Goal: Contribute content: Contribute content

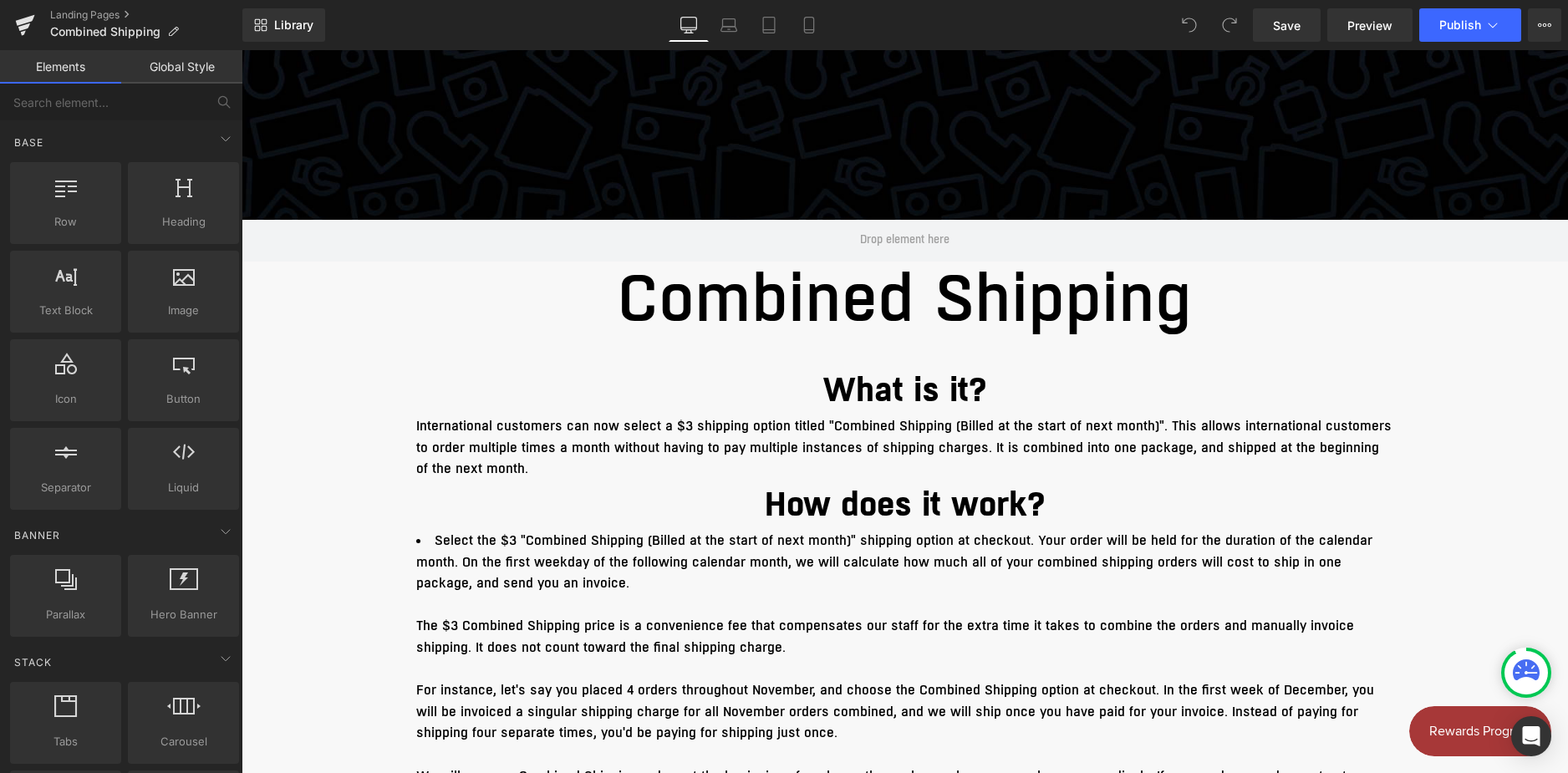
scroll to position [334, 0]
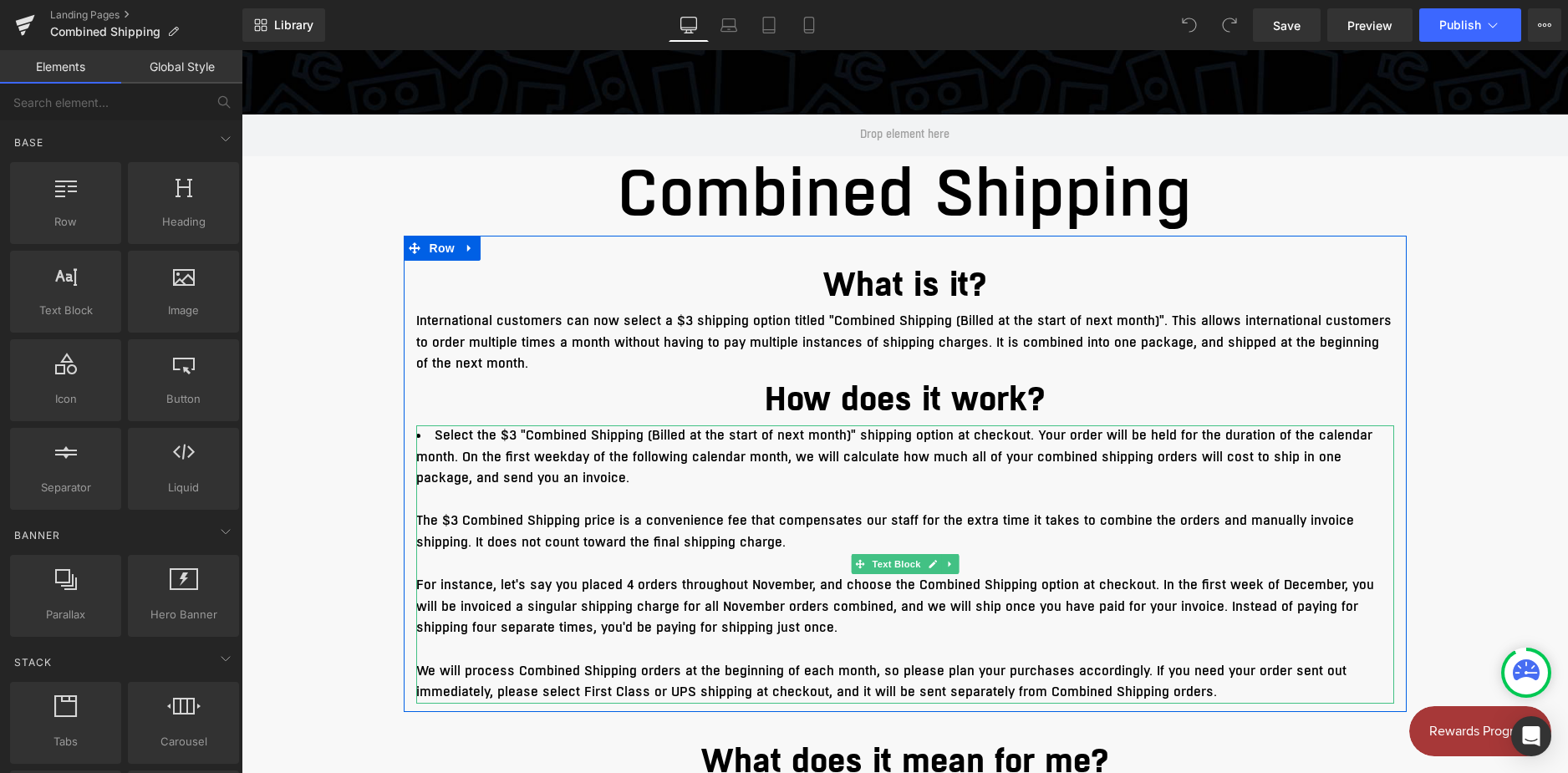
click at [822, 497] on p at bounding box center [905, 500] width 978 height 22
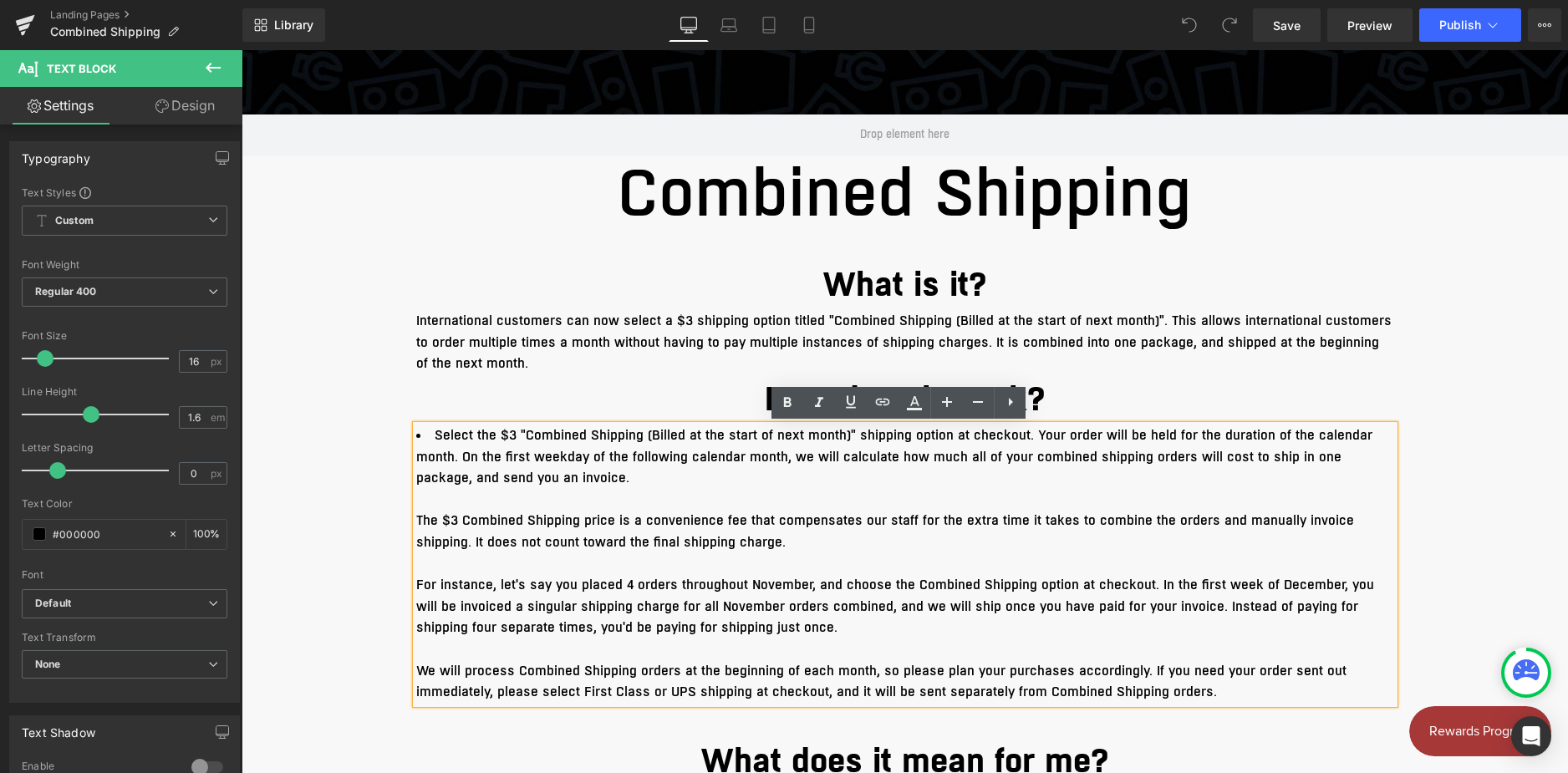
click at [584, 461] on span "Select the $3 "Combined Shipping (Billed at the start of next month)" shipping …" at bounding box center [894, 456] width 956 height 61
click at [569, 456] on span "Select the $3 "Combined Shipping (Billed at the start of next month)" shipping …" at bounding box center [894, 456] width 956 height 61
drag, startPoint x: 569, startPoint y: 456, endPoint x: 687, endPoint y: 578, distance: 169.7
click at [687, 578] on div "Select the $3 "Combined Shipping (Billed at the start of next month)" shipping …" at bounding box center [905, 564] width 978 height 278
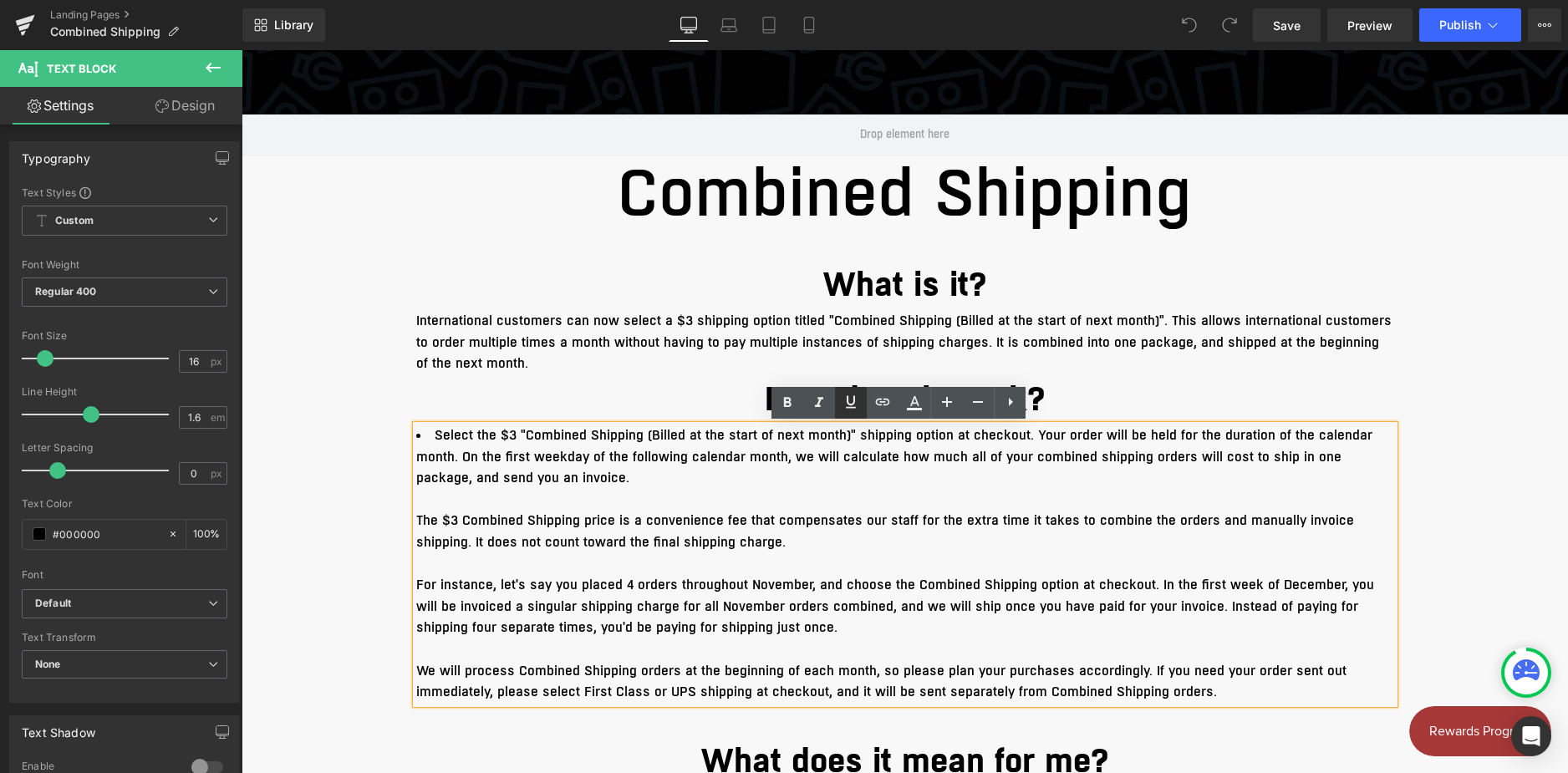
click at [845, 407] on icon at bounding box center [851, 402] width 20 height 20
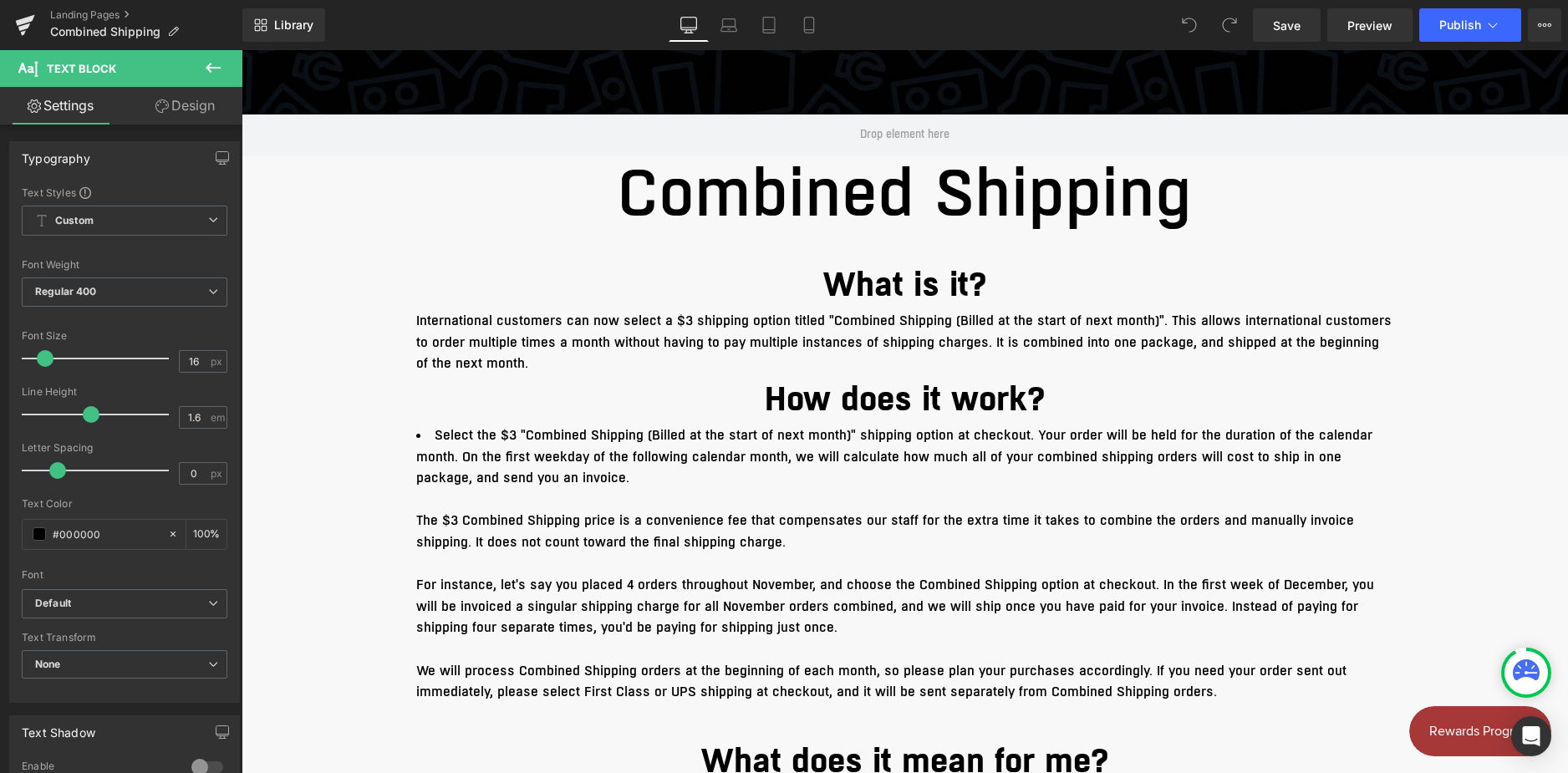
click at [216, 71] on icon at bounding box center [213, 67] width 20 height 20
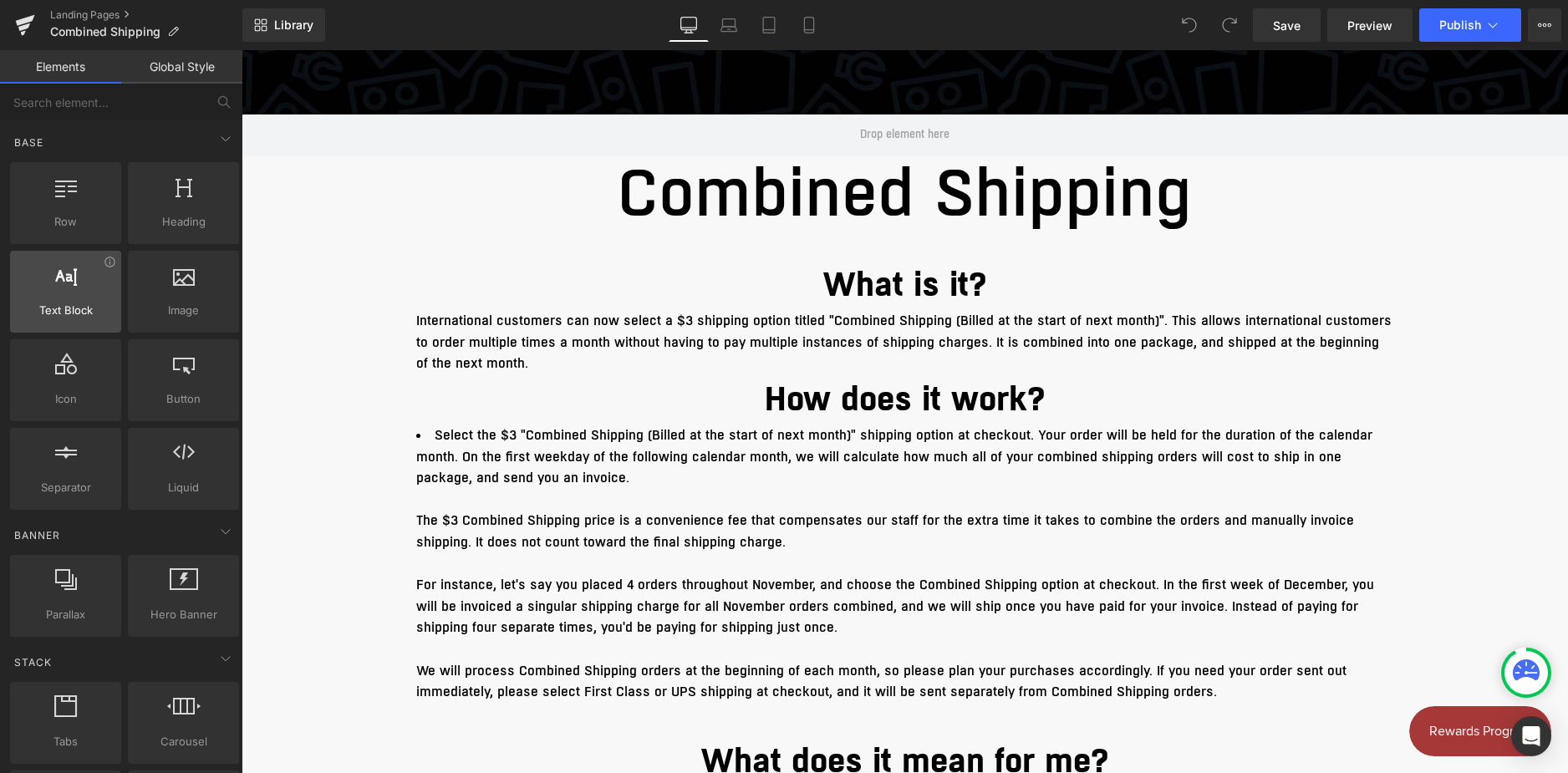
click at [101, 303] on span "Text Block" at bounding box center [65, 310] width 101 height 18
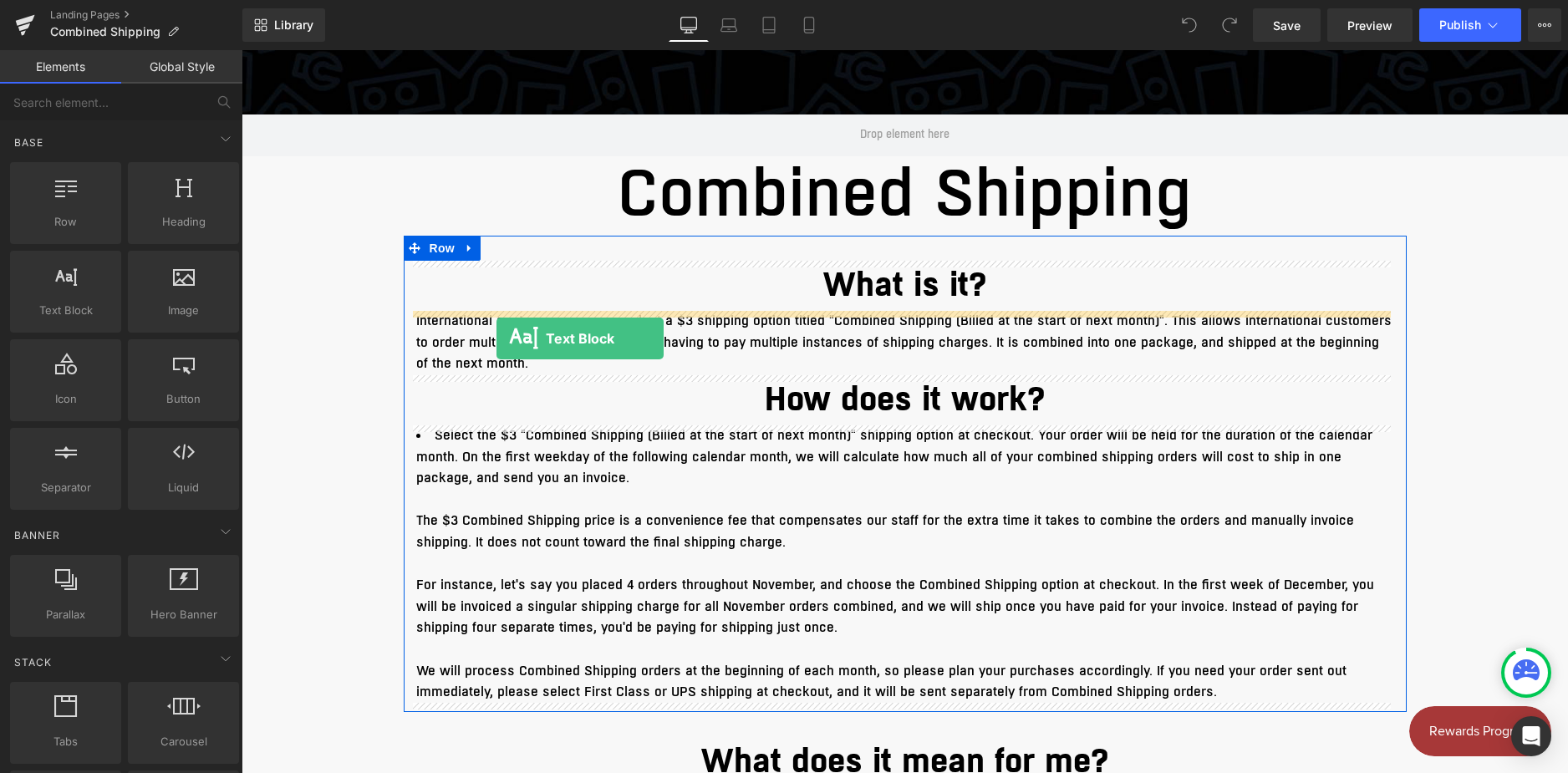
drag, startPoint x: 328, startPoint y: 351, endPoint x: 496, endPoint y: 338, distance: 168.5
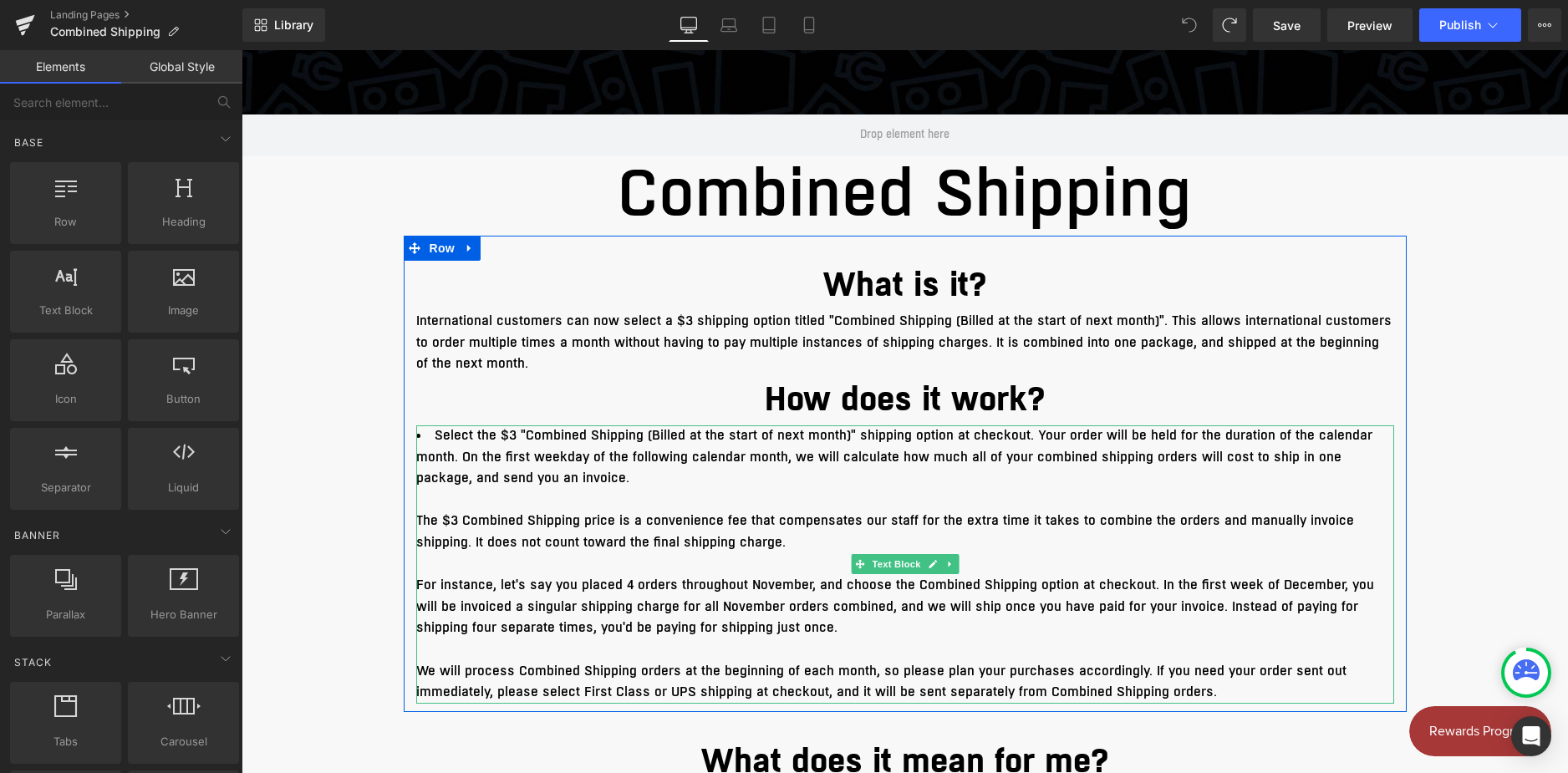
click at [466, 442] on span "Select the $3 "Combined Shipping (Billed at the start of next month)" shipping …" at bounding box center [894, 456] width 956 height 61
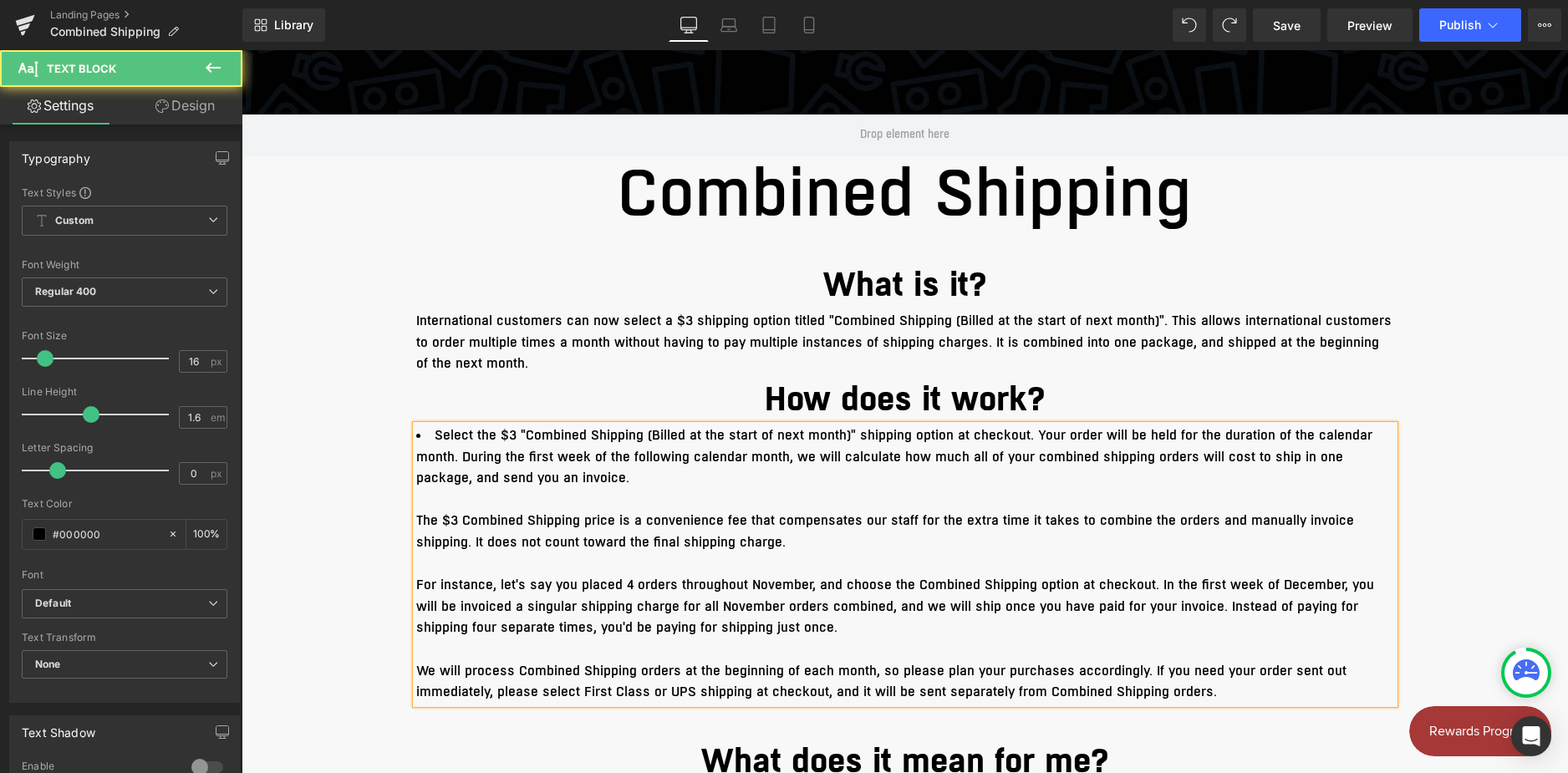
drag, startPoint x: 430, startPoint y: 431, endPoint x: 583, endPoint y: 479, distance: 160.4
click at [587, 479] on li "Select the $3 "Combined Shipping (Billed at the start of next month)" shipping …" at bounding box center [905, 457] width 978 height 64
click at [557, 479] on span "Select the $3 "Combined Shipping (Billed at the start of next month)" shipping …" at bounding box center [894, 456] width 956 height 61
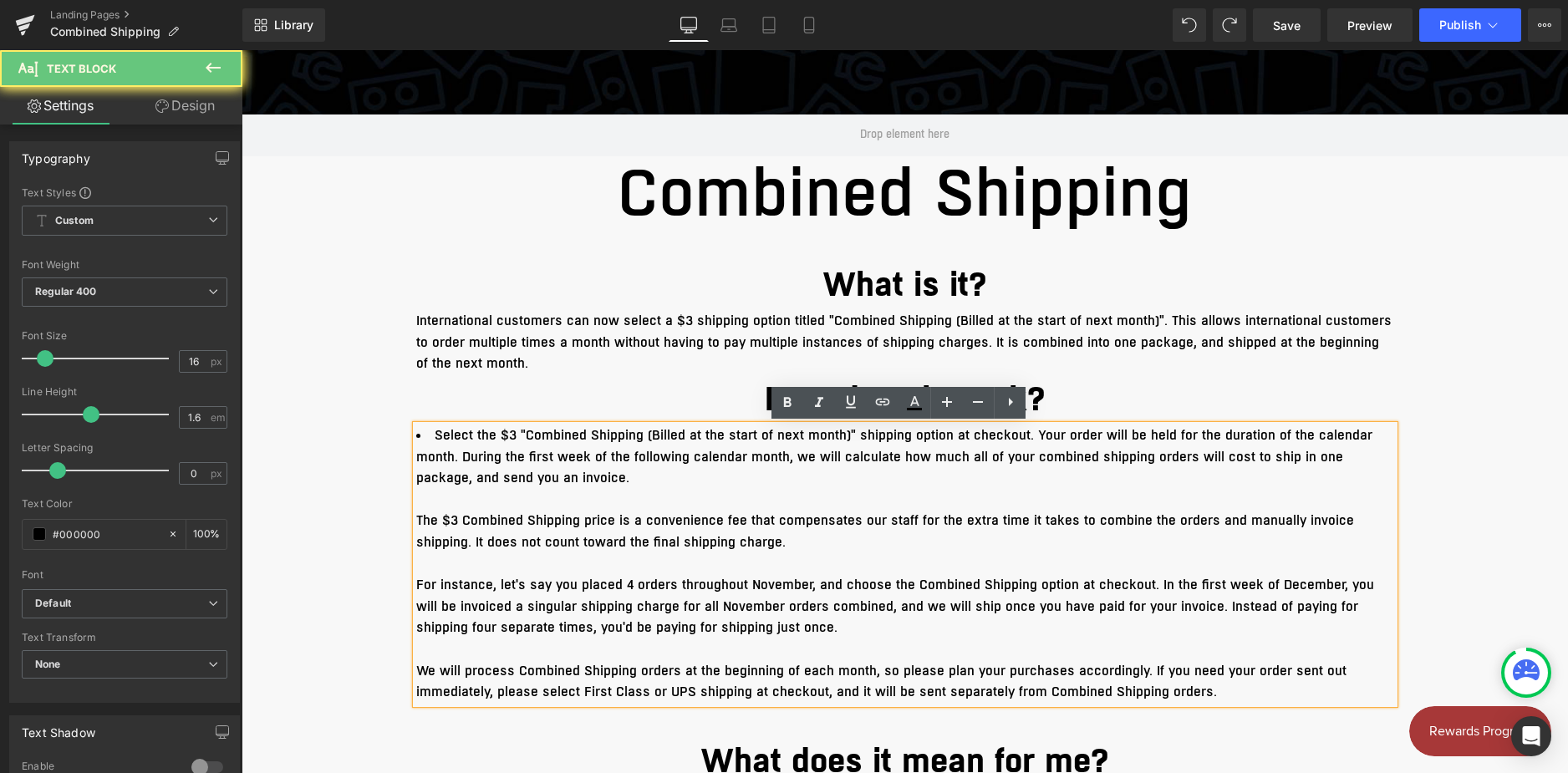
click at [557, 479] on span "Select the $3 "Combined Shipping (Billed at the start of next month)" shipping …" at bounding box center [894, 456] width 956 height 61
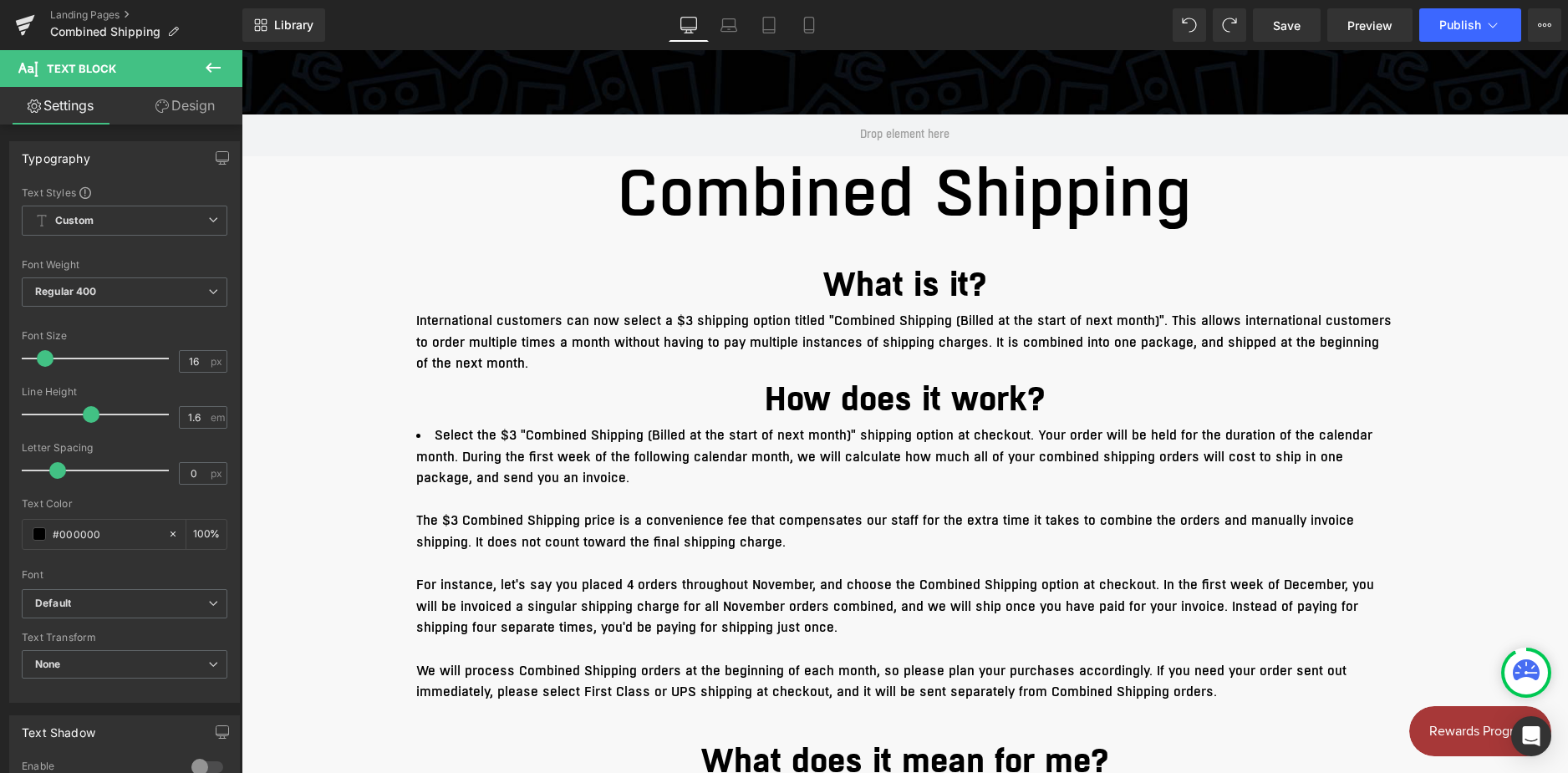
click at [202, 64] on button at bounding box center [213, 69] width 58 height 37
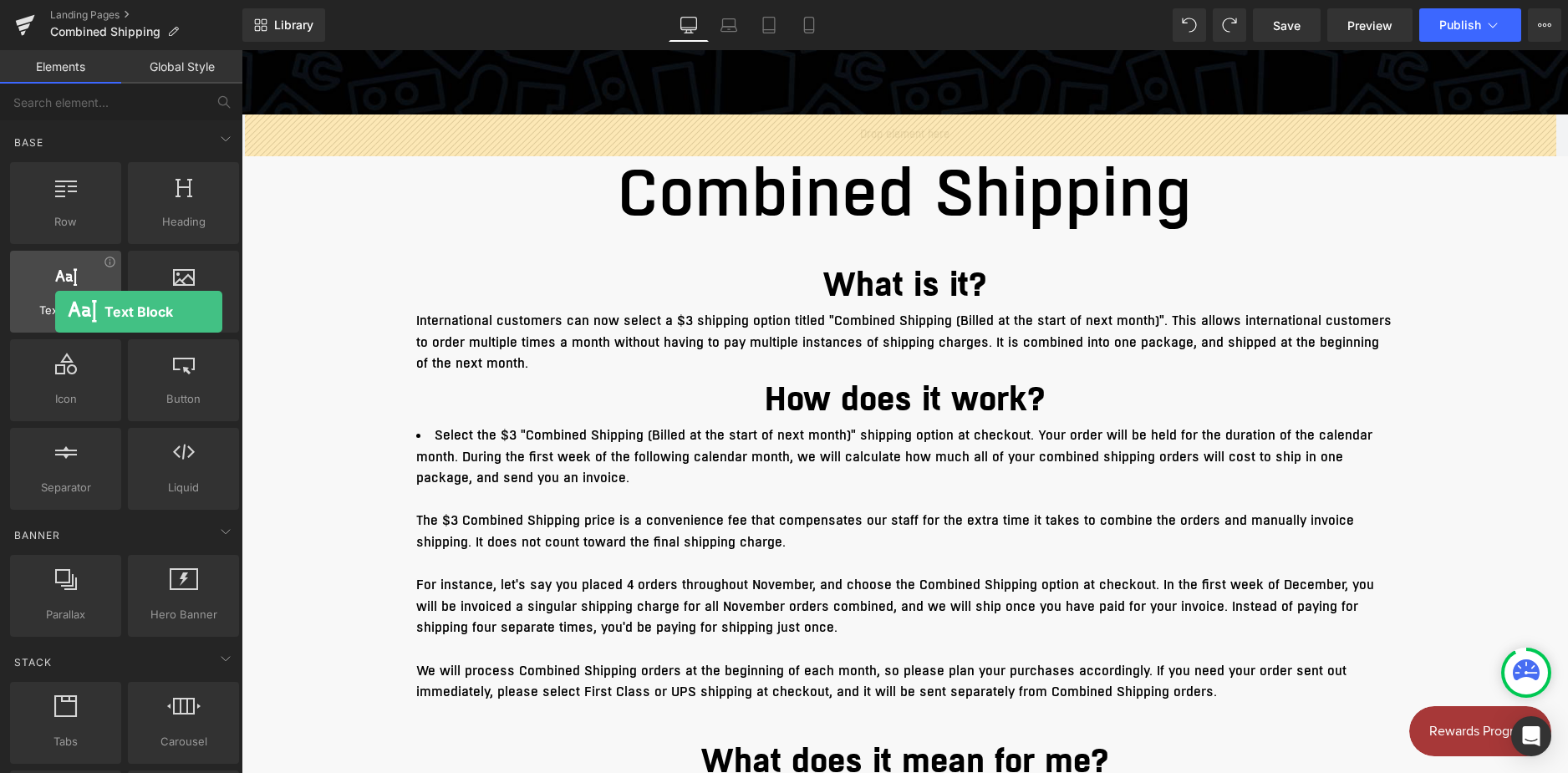
drag, startPoint x: 82, startPoint y: 292, endPoint x: 55, endPoint y: 312, distance: 33.6
click at [55, 312] on div "Text Block texts, paragraphs, contents, blocks" at bounding box center [65, 292] width 111 height 82
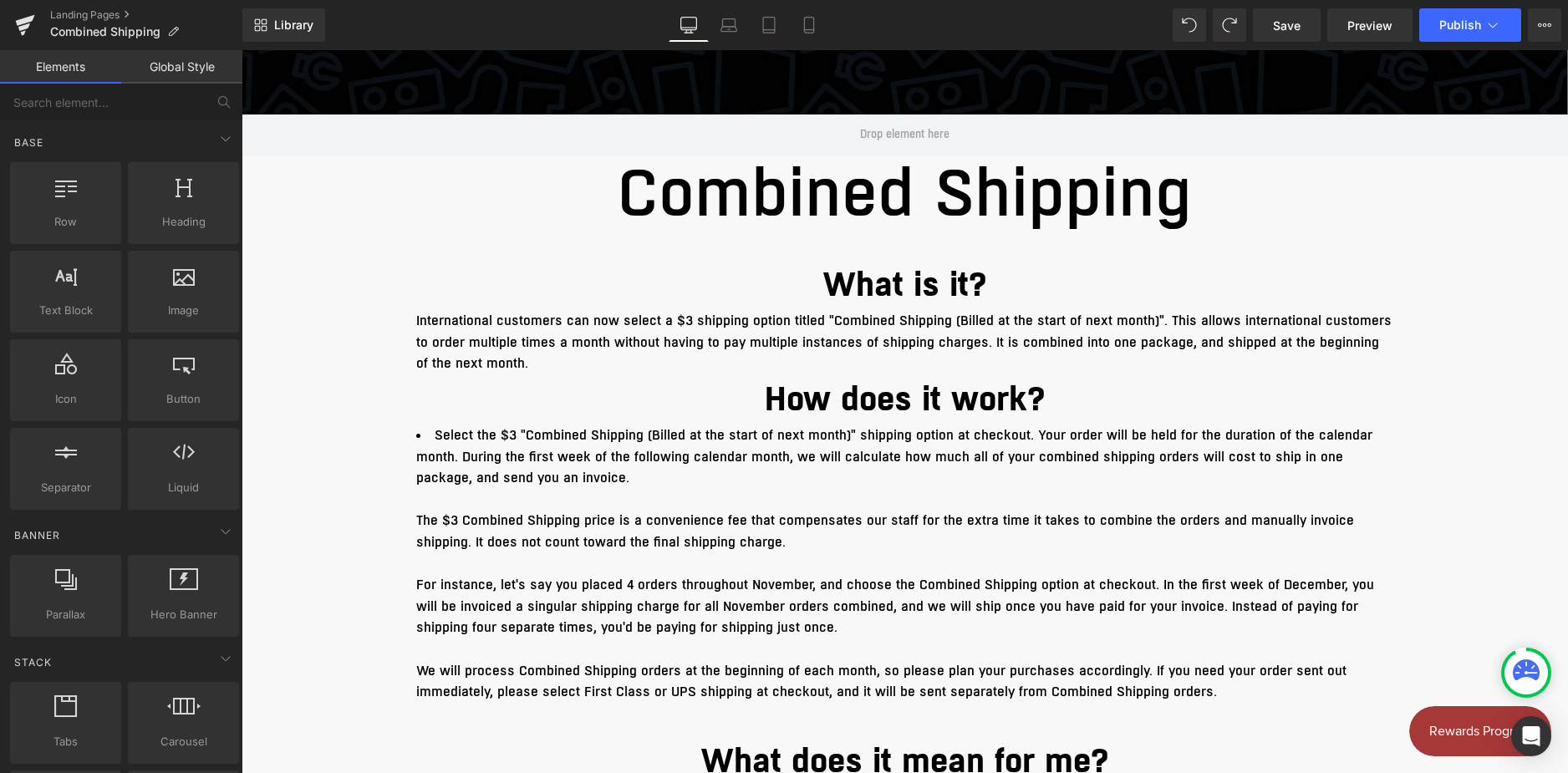
click at [489, 438] on span "Select the $3 "Combined Shipping (Billed at the start of next month)" shipping …" at bounding box center [894, 456] width 956 height 61
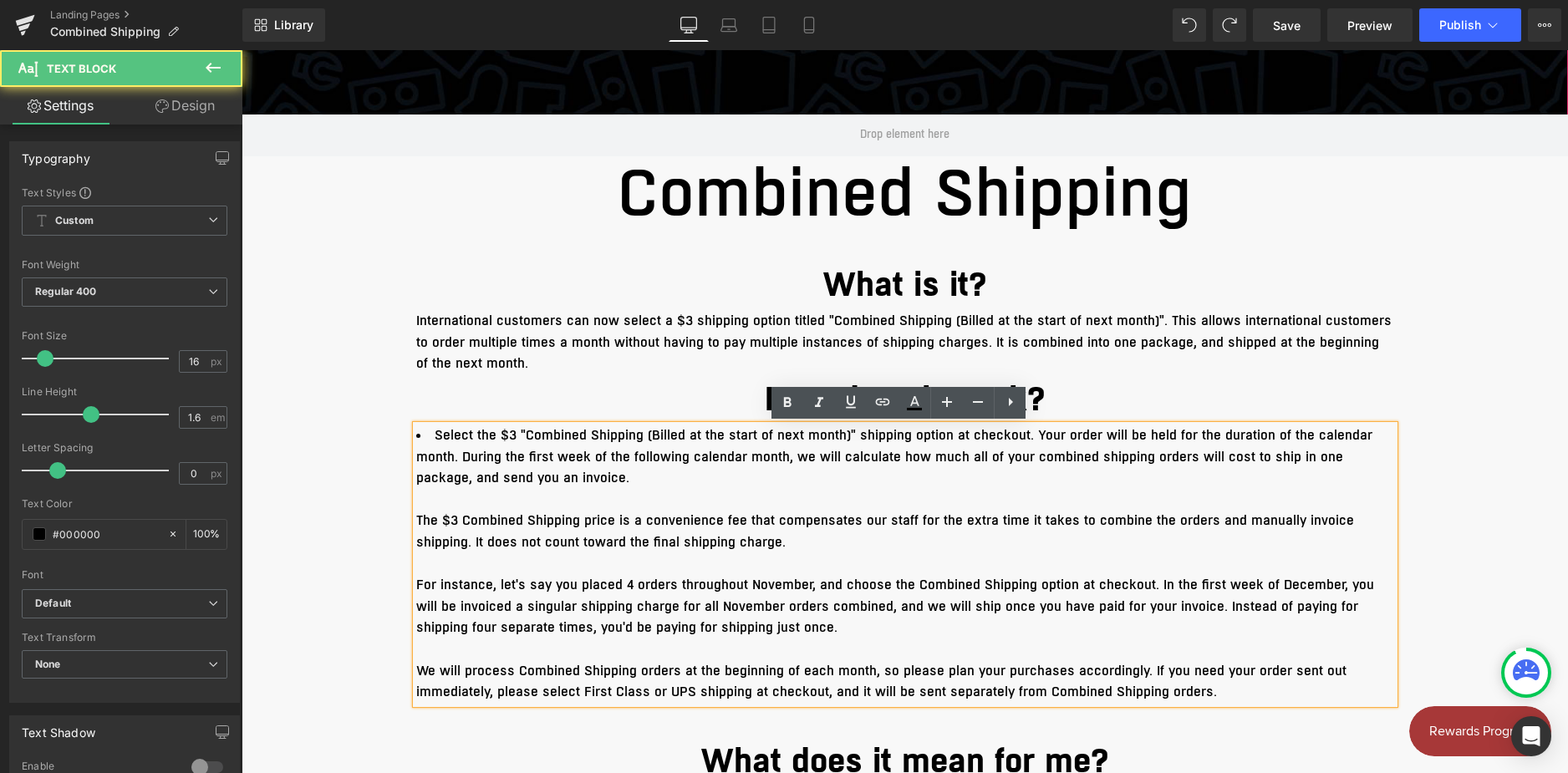
drag, startPoint x: 428, startPoint y: 434, endPoint x: 501, endPoint y: 451, distance: 75.0
click at [501, 451] on span "Select the $3 "Combined Shipping (Billed at the start of next month)" shipping …" at bounding box center [894, 456] width 956 height 61
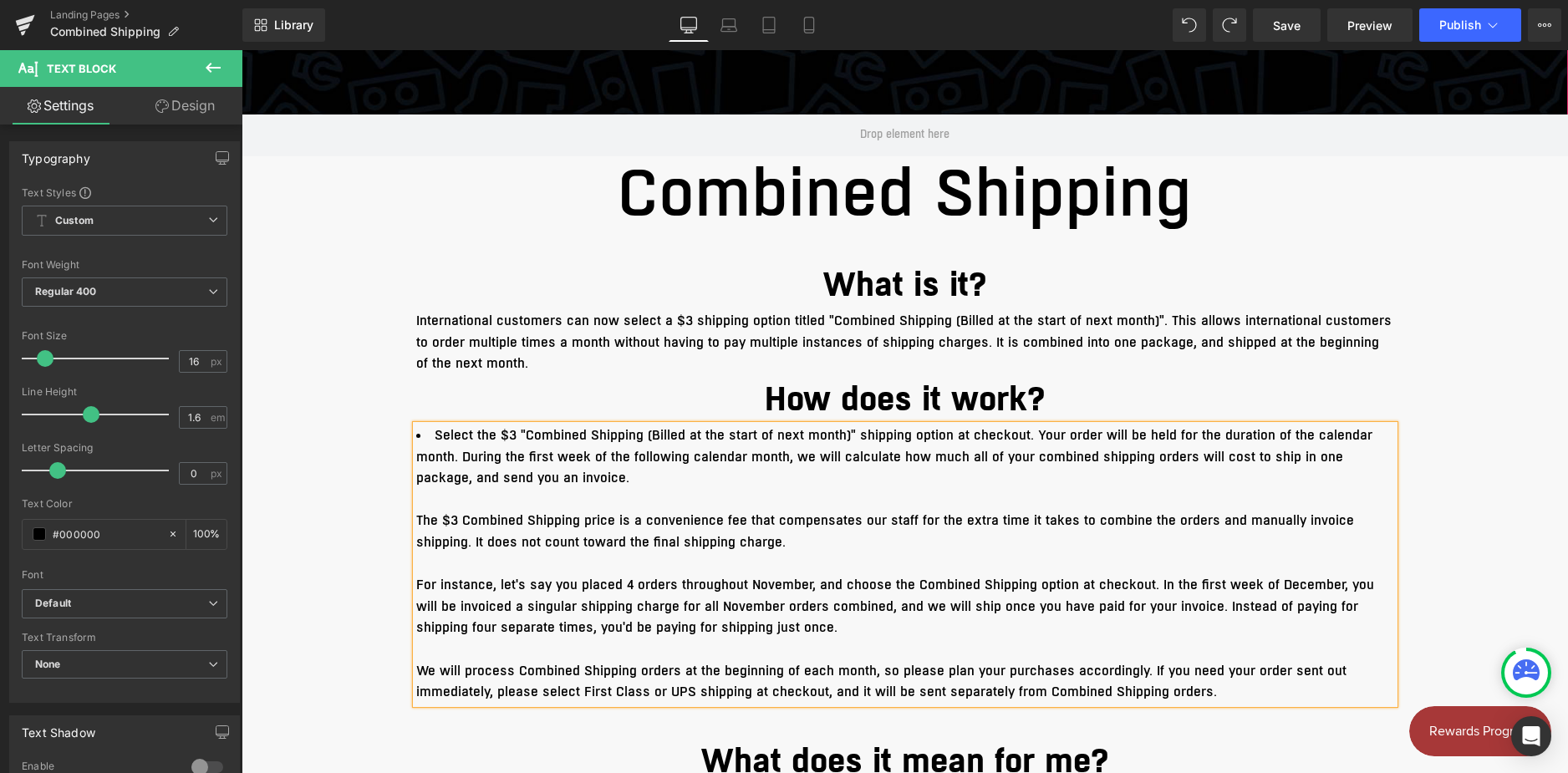
click at [562, 463] on span "Select the $3 "Combined Shipping (Billed at the start of next month)" shipping …" at bounding box center [894, 456] width 956 height 61
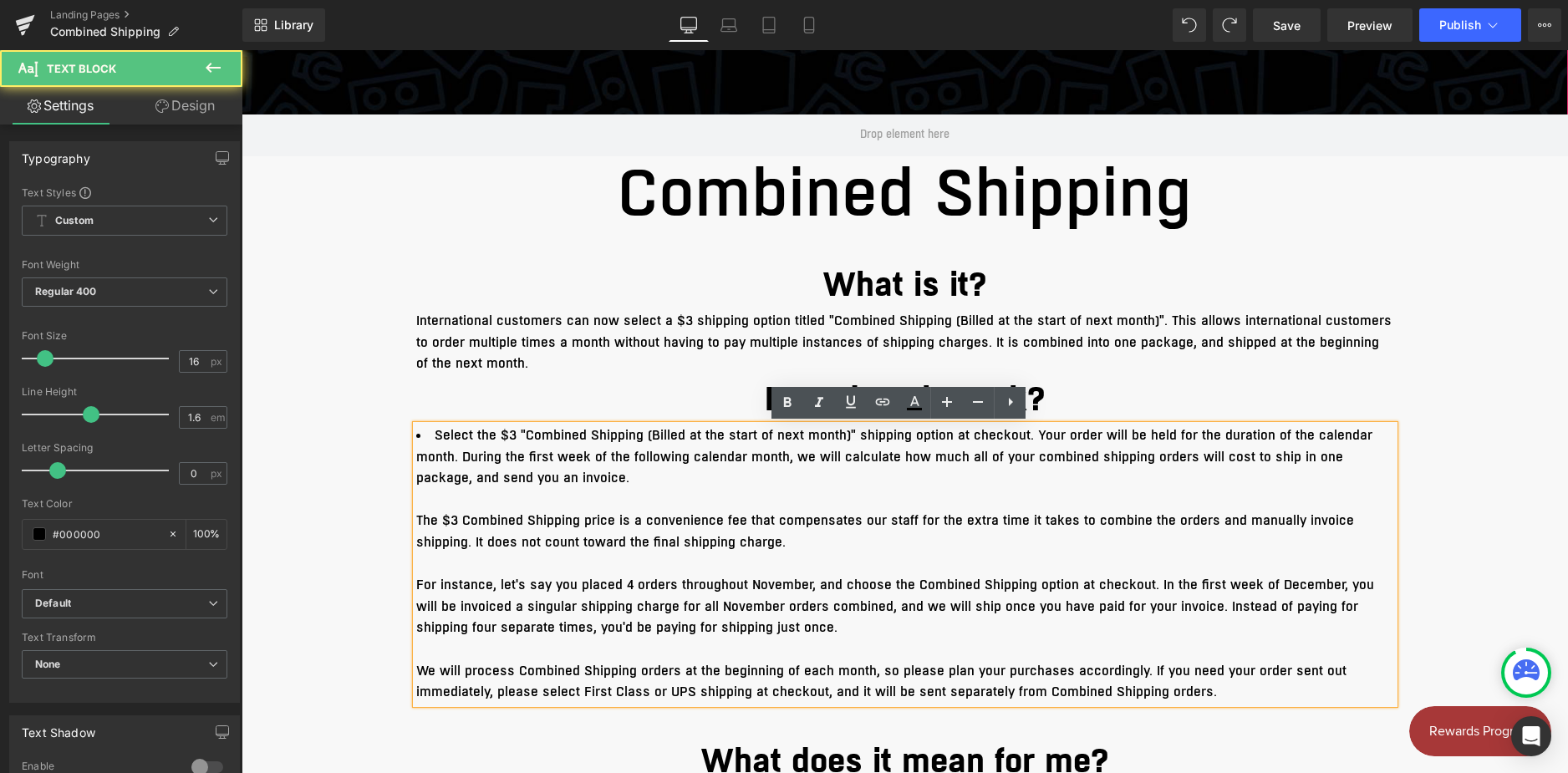
click at [562, 463] on span "Select the $3 "Combined Shipping (Billed at the start of next month)" shipping …" at bounding box center [894, 456] width 956 height 61
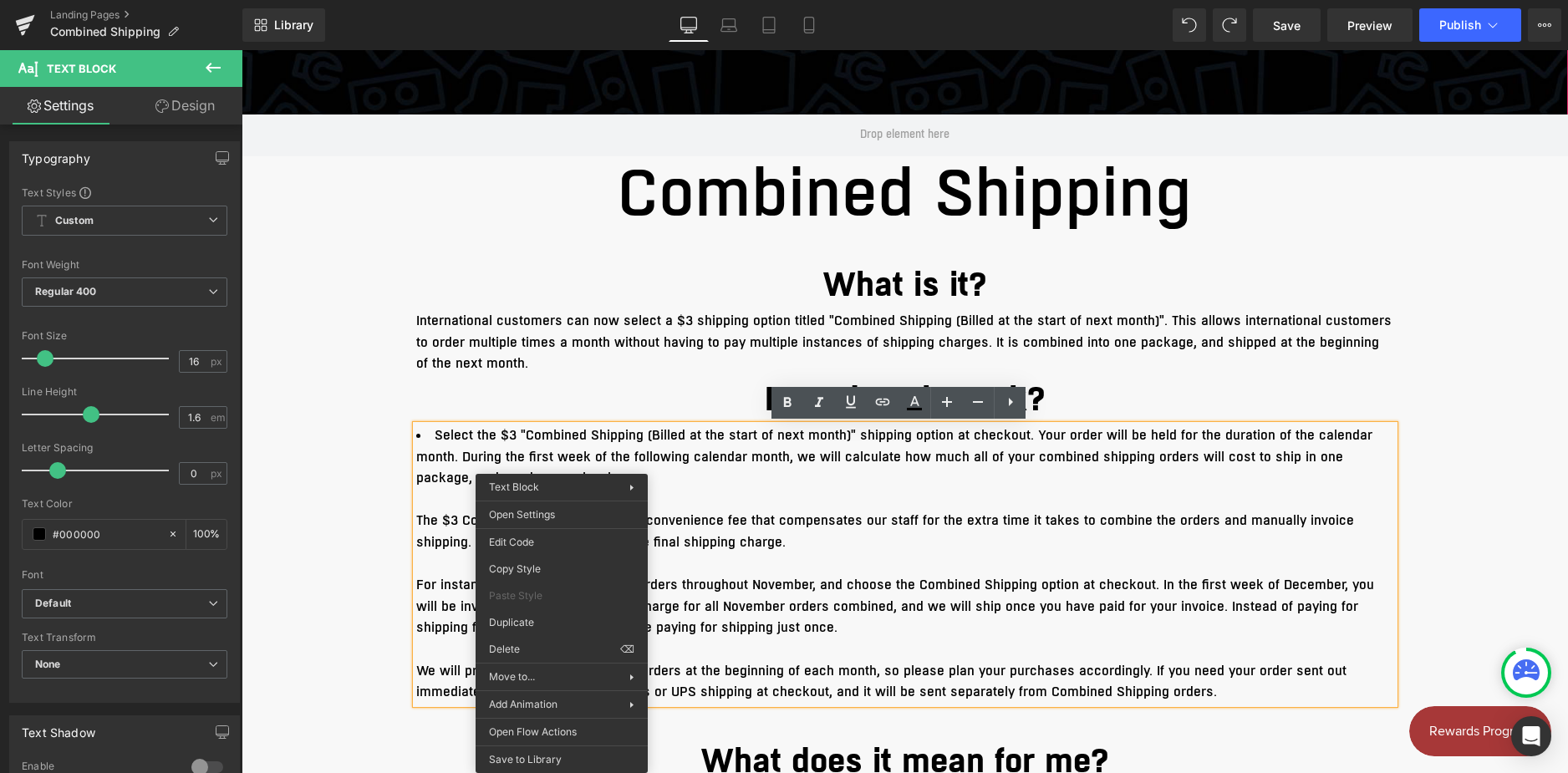
click at [556, 463] on span "Select the $3 "Combined Shipping (Billed at the start of next month)" shipping …" at bounding box center [894, 456] width 956 height 61
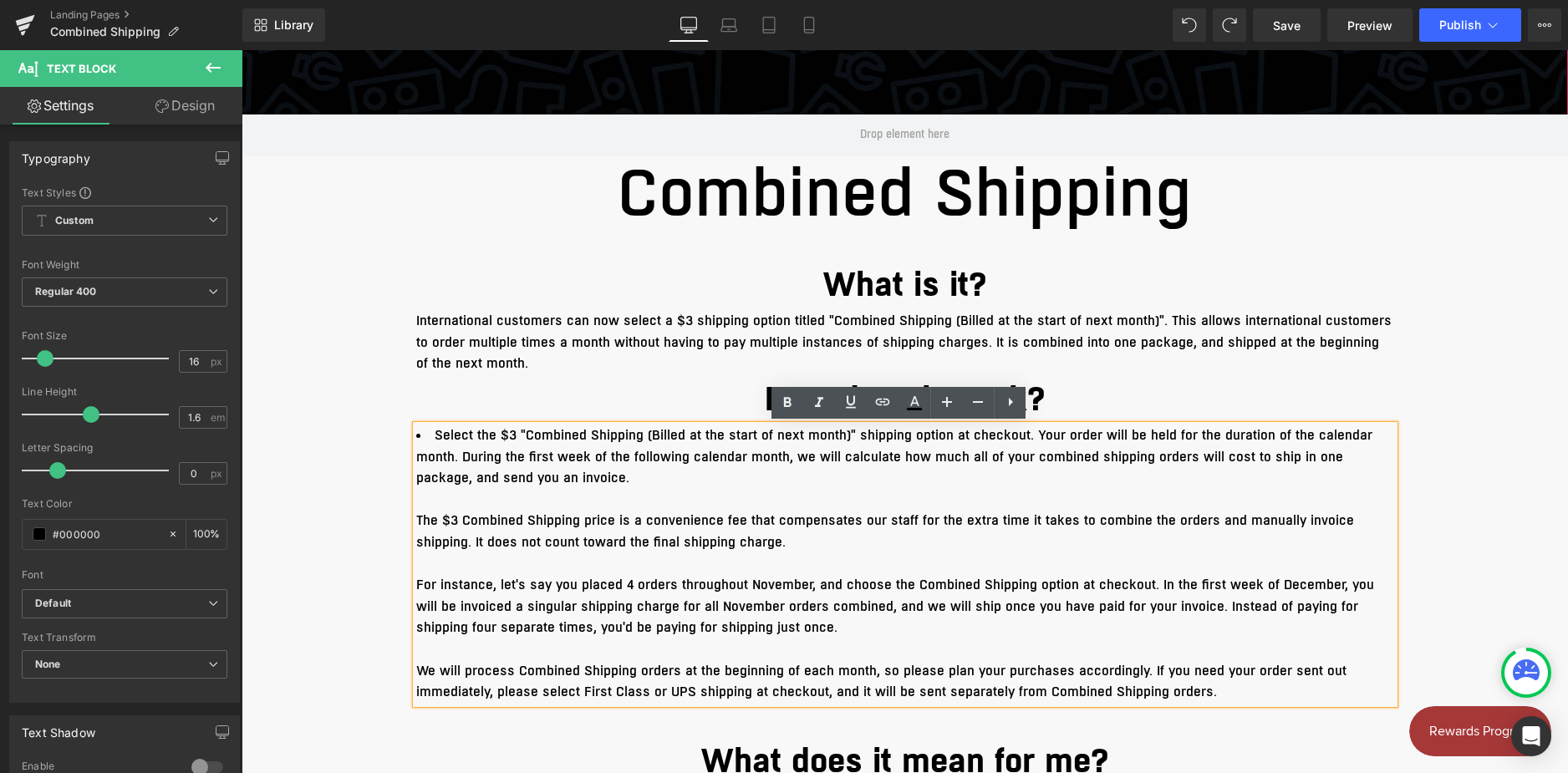
drag, startPoint x: 439, startPoint y: 431, endPoint x: 569, endPoint y: 471, distance: 136.0
click at [569, 471] on li "Select the $3 "Combined Shipping (Billed at the start of next month)" shipping …" at bounding box center [905, 457] width 978 height 64
click at [1020, 406] on link at bounding box center [1010, 403] width 32 height 32
click at [985, 409] on icon at bounding box center [978, 402] width 20 height 20
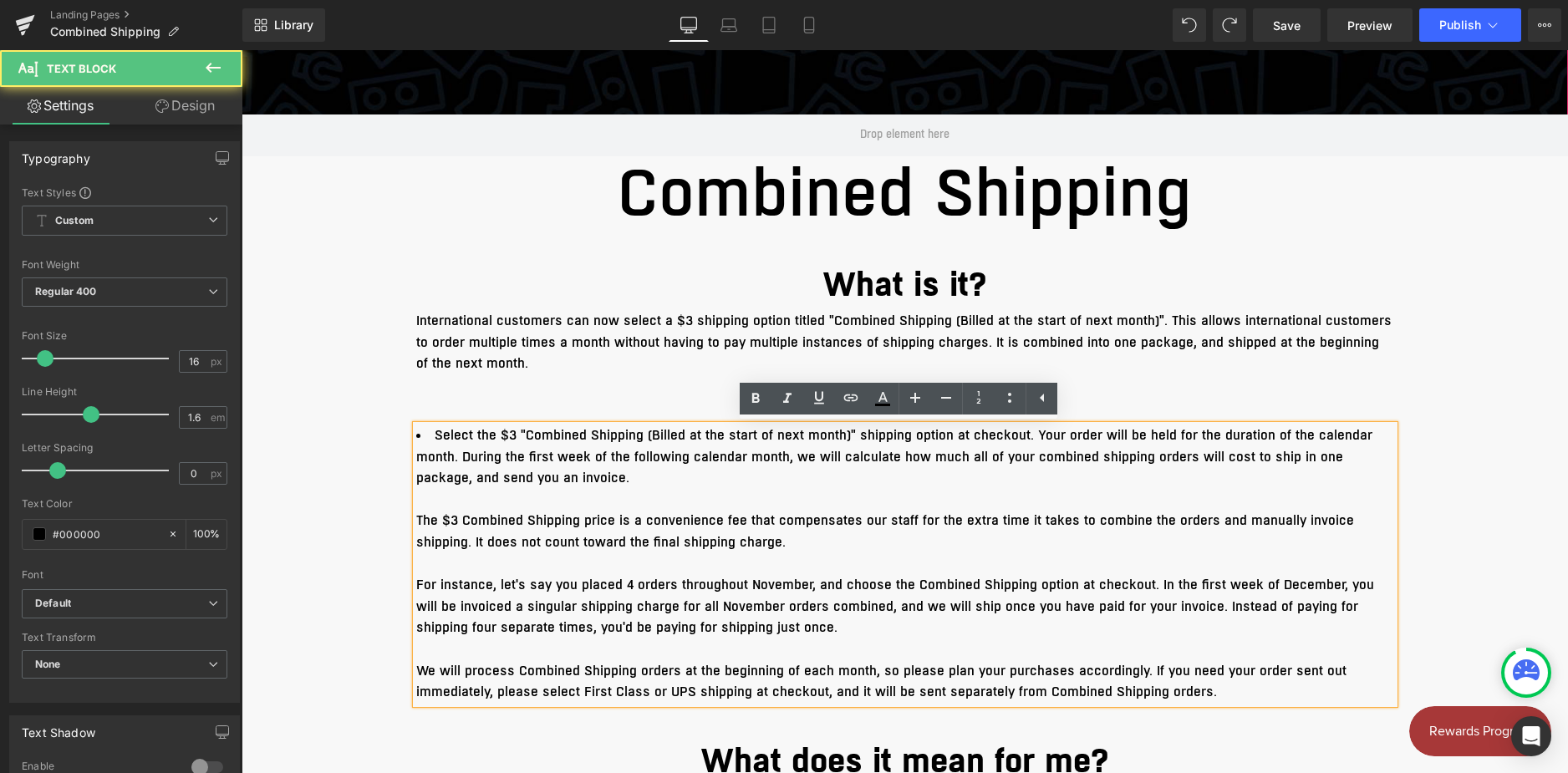
click at [595, 474] on li "Select the $3 "Combined Shipping (Billed at the start of next month)" shipping …" at bounding box center [905, 457] width 978 height 64
drag, startPoint x: 507, startPoint y: 456, endPoint x: 823, endPoint y: 621, distance: 356.5
click at [823, 621] on div "Select the $3 "Combined Shipping (Billed at the start of next month)" shipping …" at bounding box center [905, 564] width 978 height 278
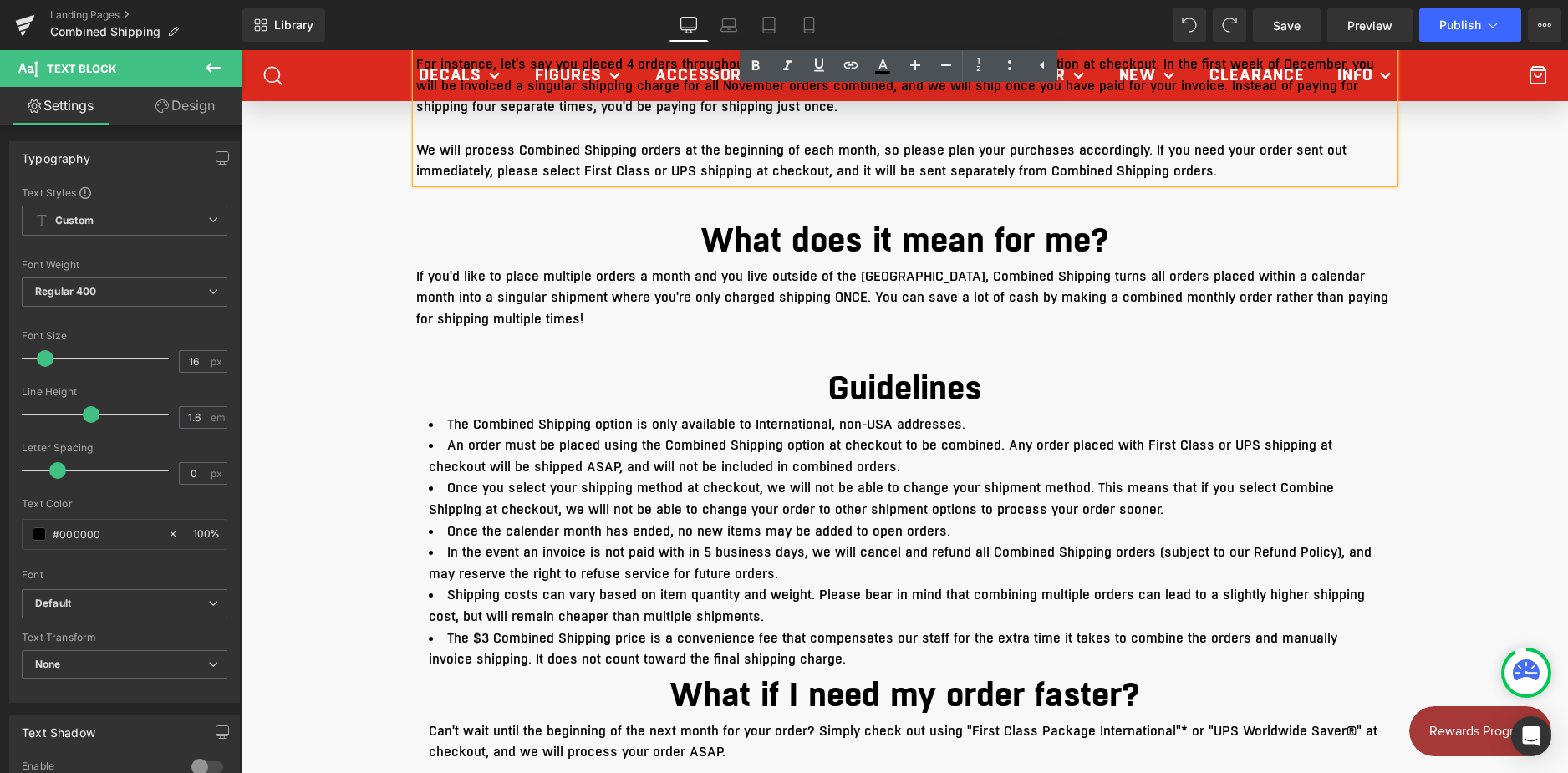
scroll to position [836, 0]
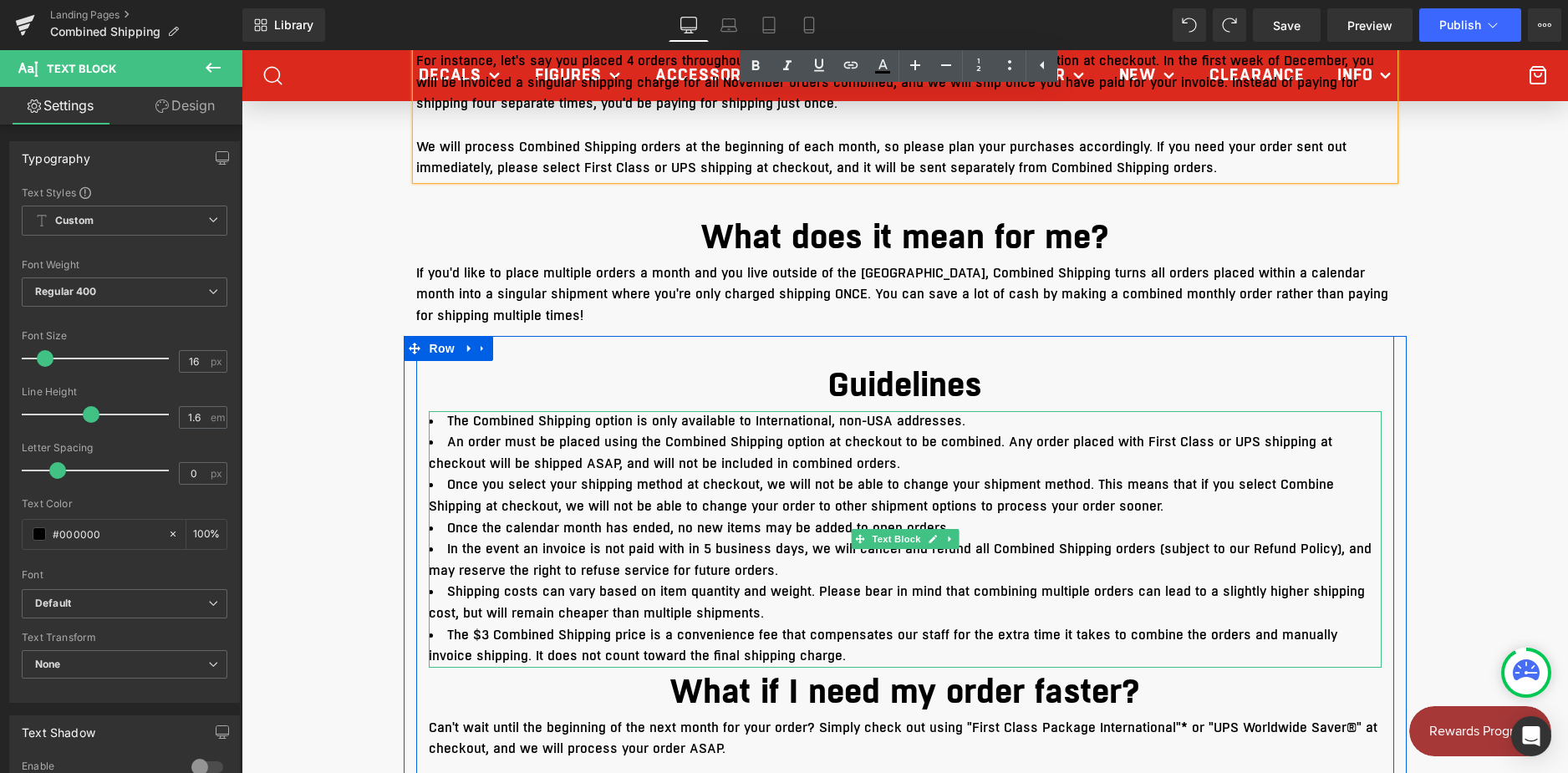
click at [784, 569] on li "In the event an invoice is not paid with in 5 business days, we will cancel and…" at bounding box center [905, 560] width 952 height 42
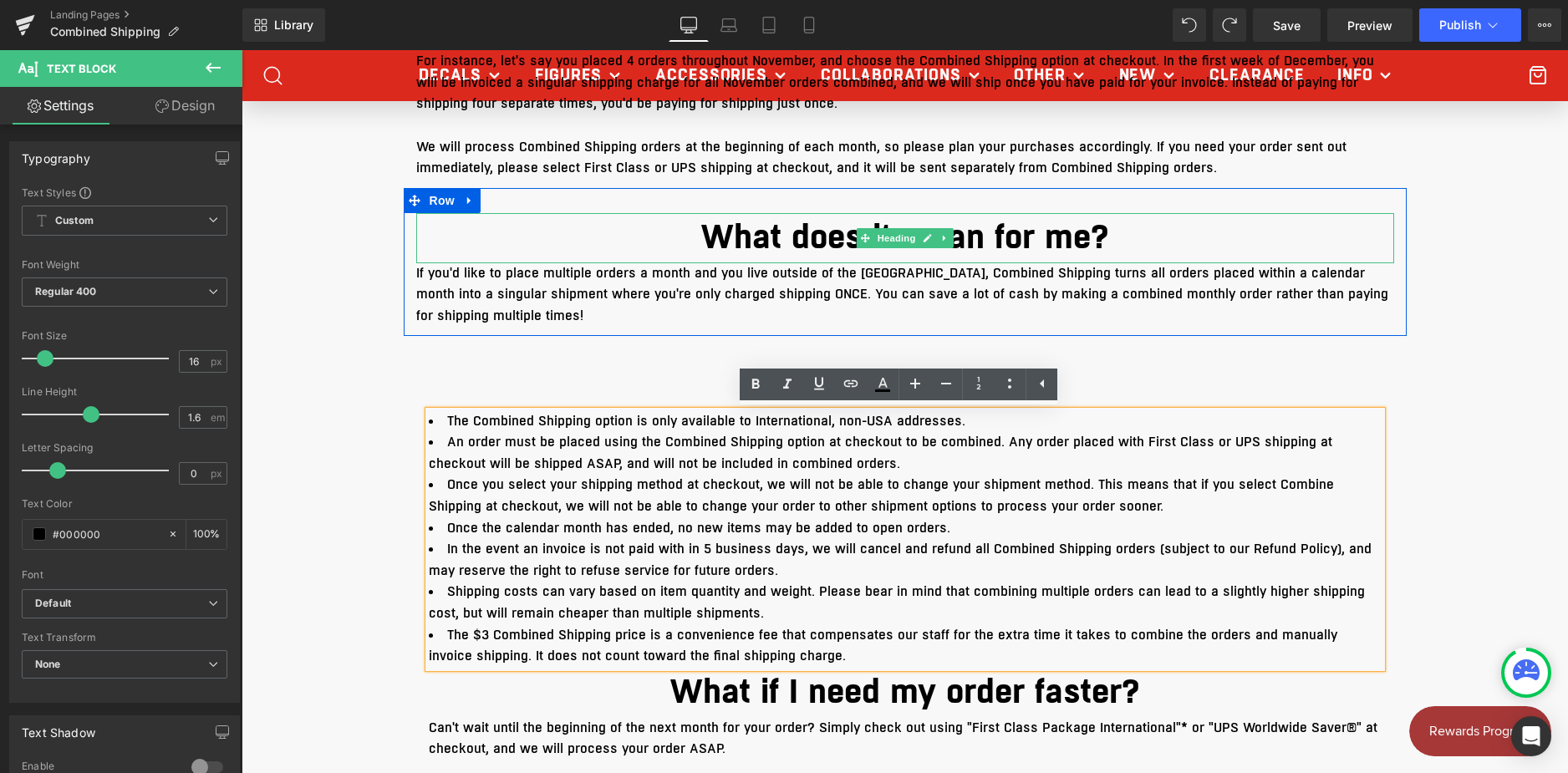
click at [783, 245] on h1 "What does it mean for me?" at bounding box center [905, 238] width 978 height 50
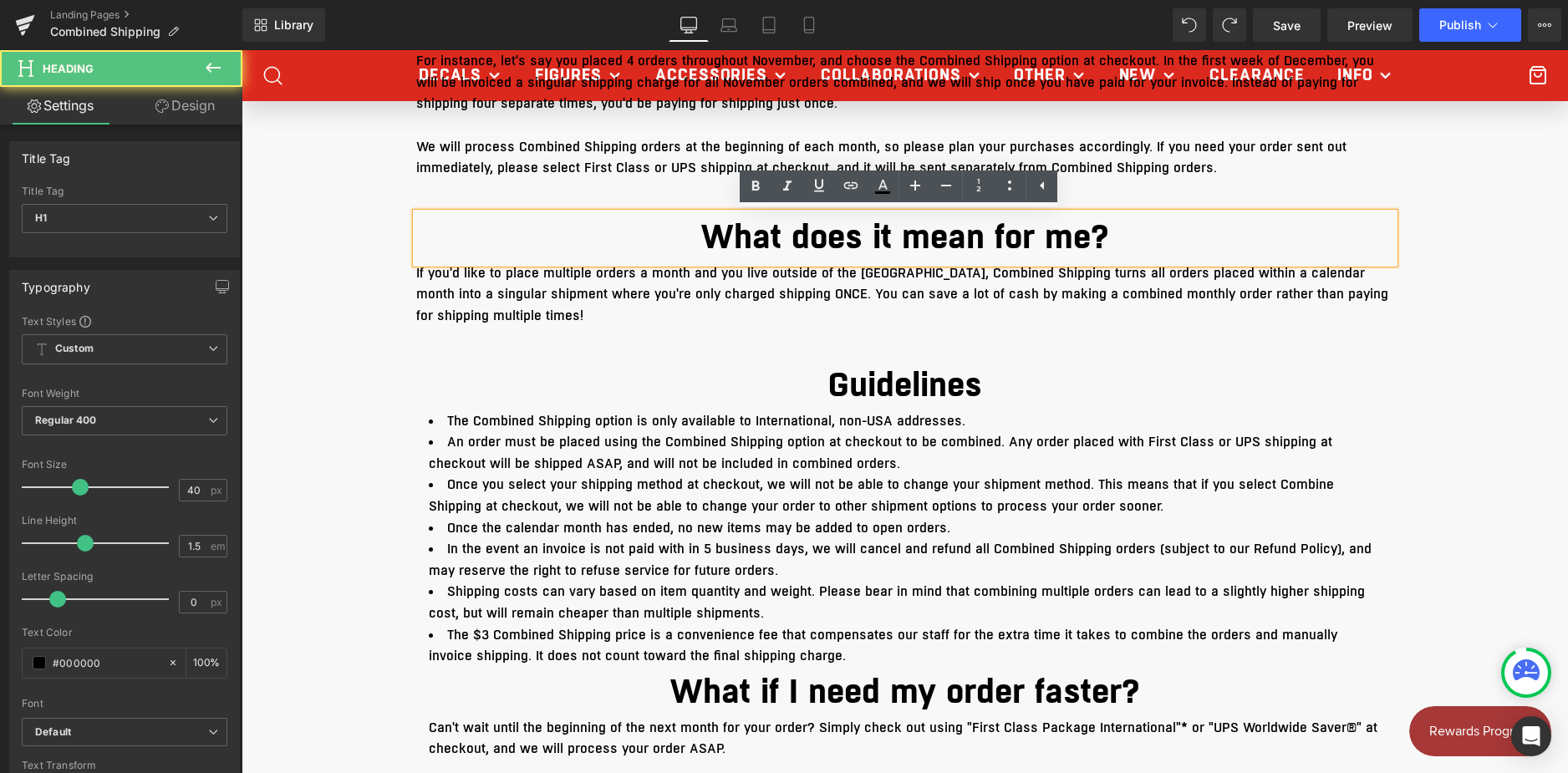
click at [704, 283] on p "If you'd like to place multiple orders a month and you live outside of the [GEO…" at bounding box center [905, 295] width 978 height 64
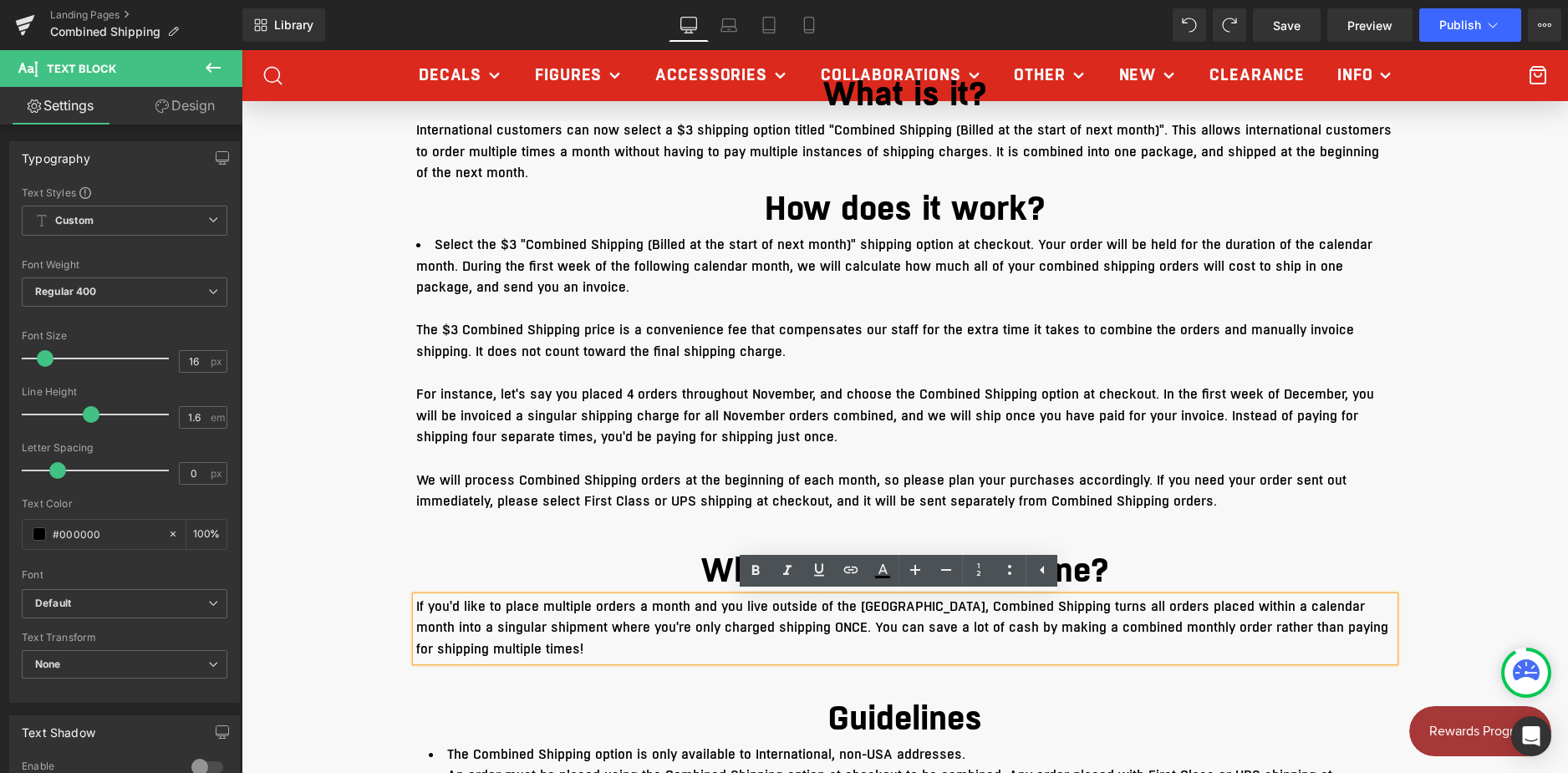
scroll to position [502, 0]
click at [567, 433] on span "For instance, let's say you placed 4 orders throughout November, and choose the…" at bounding box center [895, 416] width 958 height 61
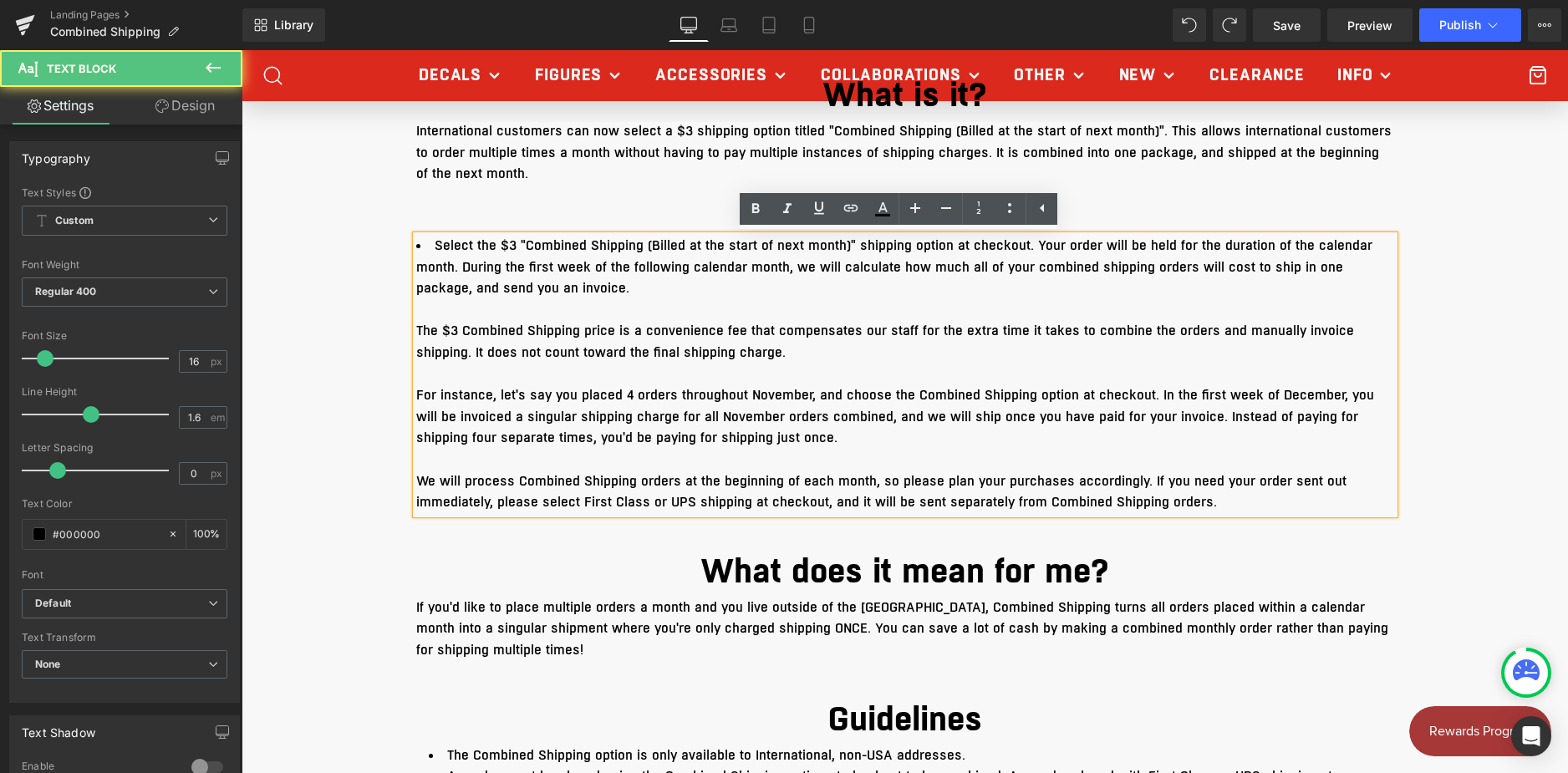
click at [491, 329] on span "The $3 Combined Shipping price is a convenience fee that compensates our staff …" at bounding box center [884, 341] width 937 height 40
drag, startPoint x: 428, startPoint y: 246, endPoint x: 534, endPoint y: 275, distance: 109.9
click at [534, 275] on span "Select the $3 "Combined Shipping (Billed at the start of next month)" shipping …" at bounding box center [894, 267] width 956 height 61
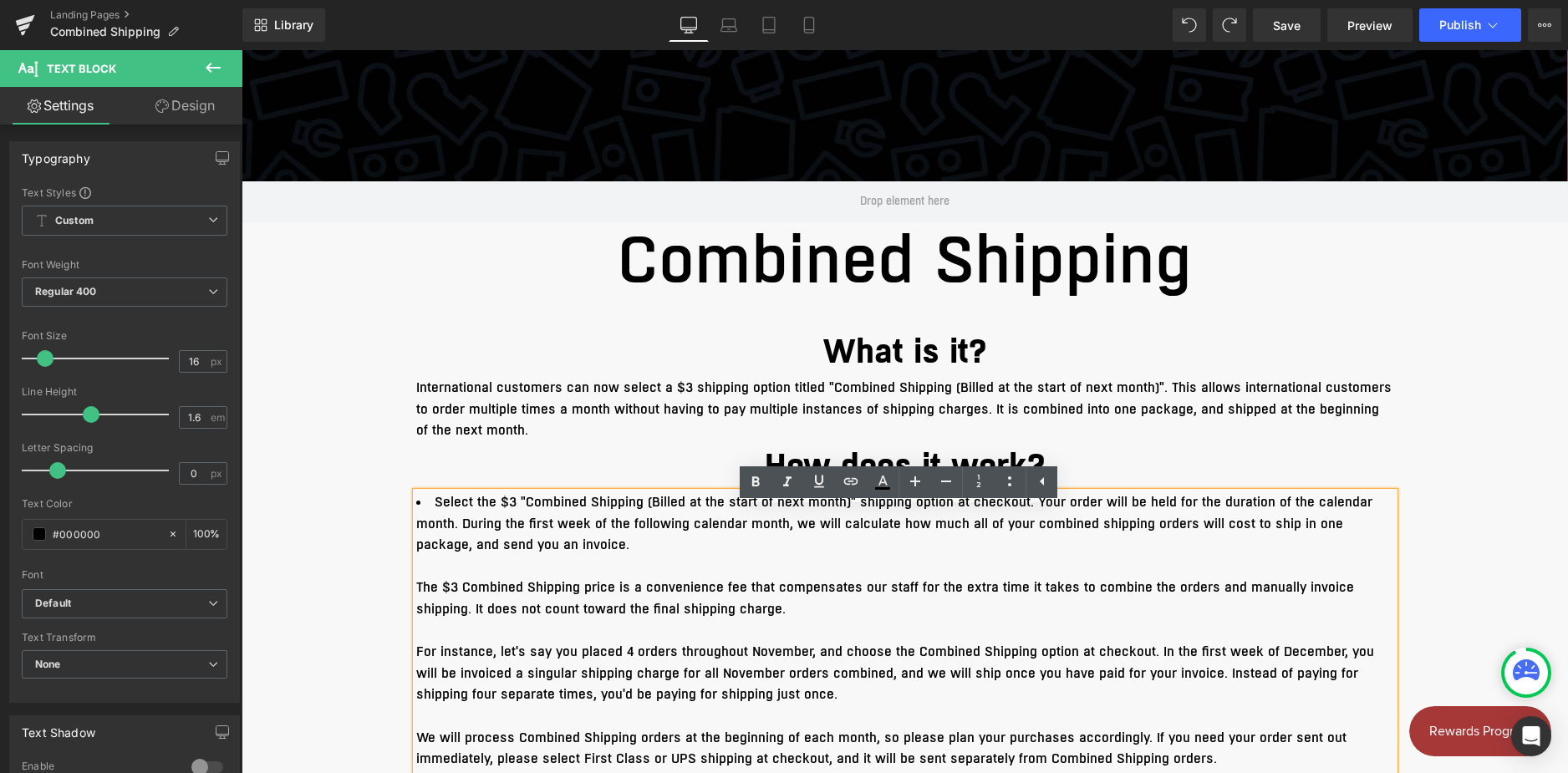
scroll to position [251, 0]
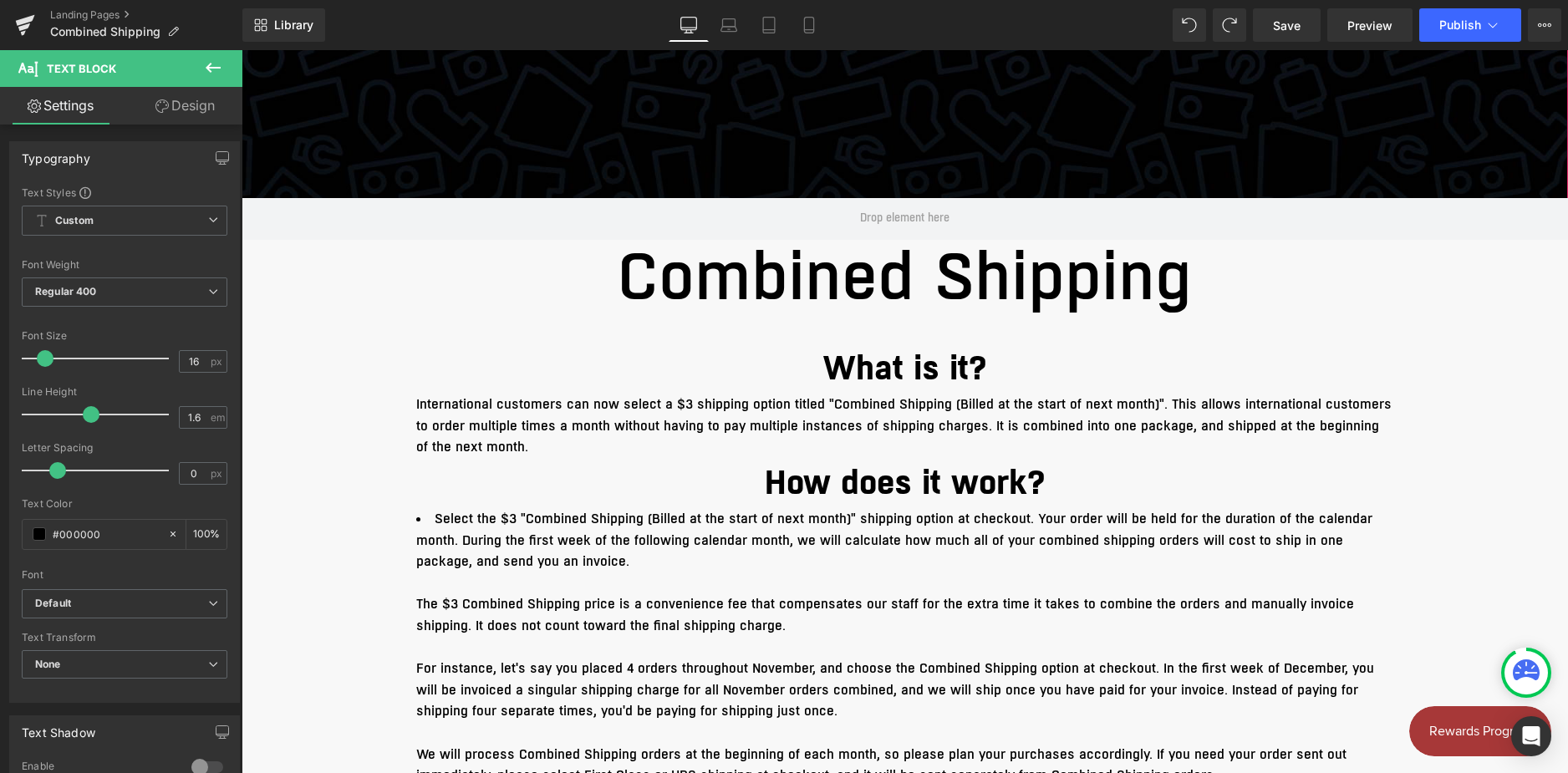
click at [167, 109] on link "Design" at bounding box center [185, 105] width 121 height 38
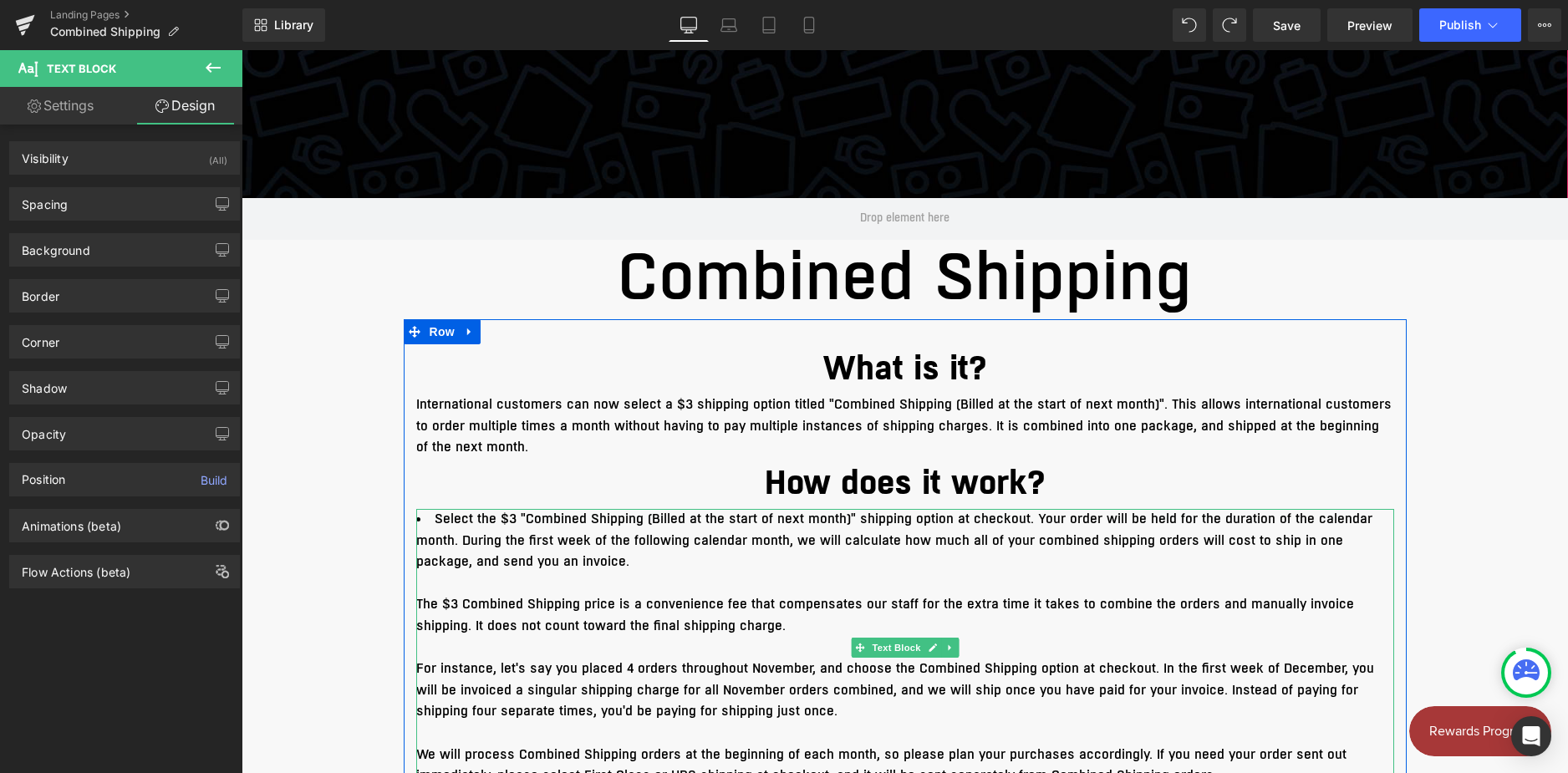
click at [575, 518] on span "Select the $3 "Combined Shipping (Billed at the start of next month)" shipping …" at bounding box center [894, 540] width 956 height 61
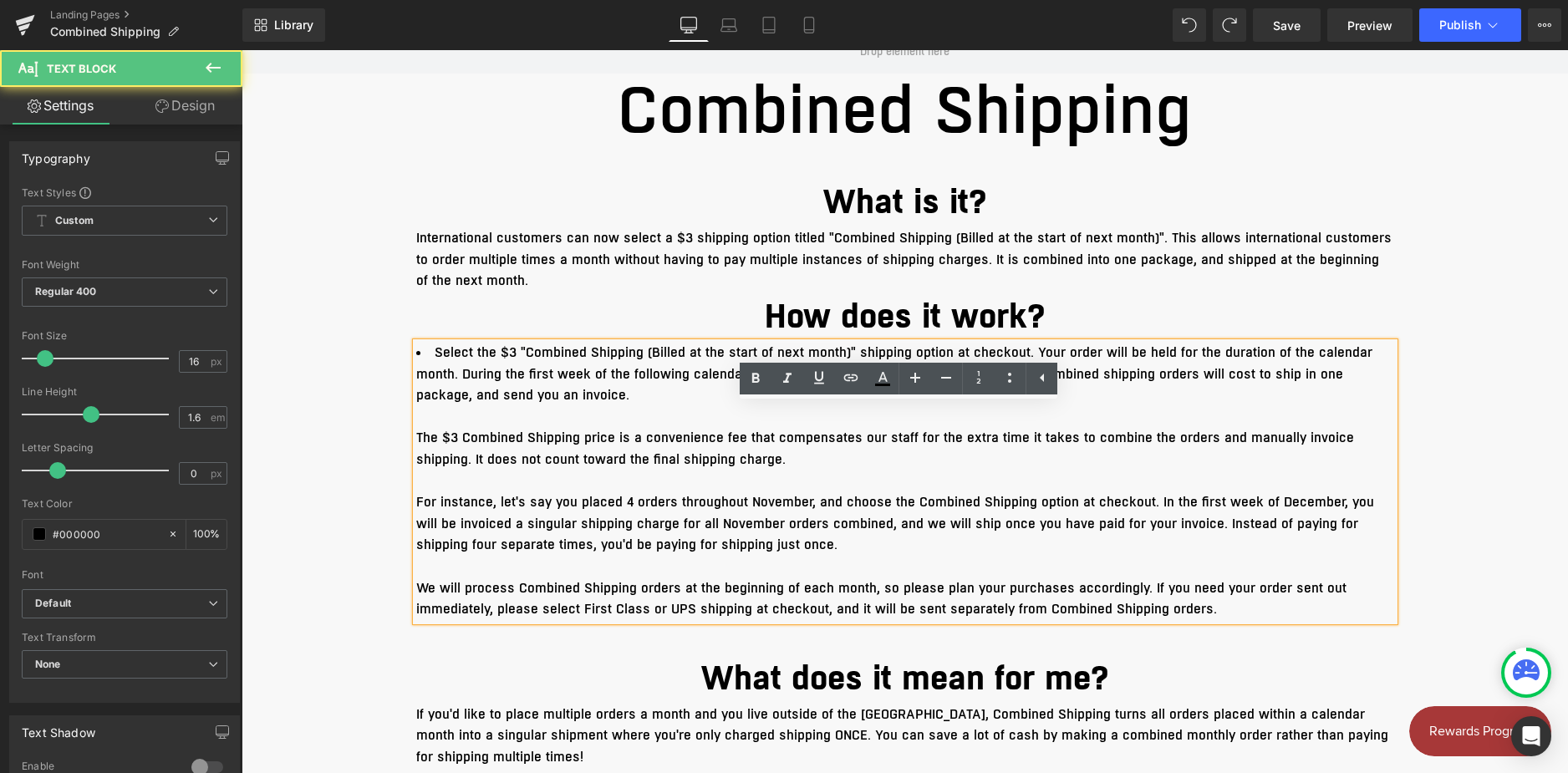
scroll to position [418, 0]
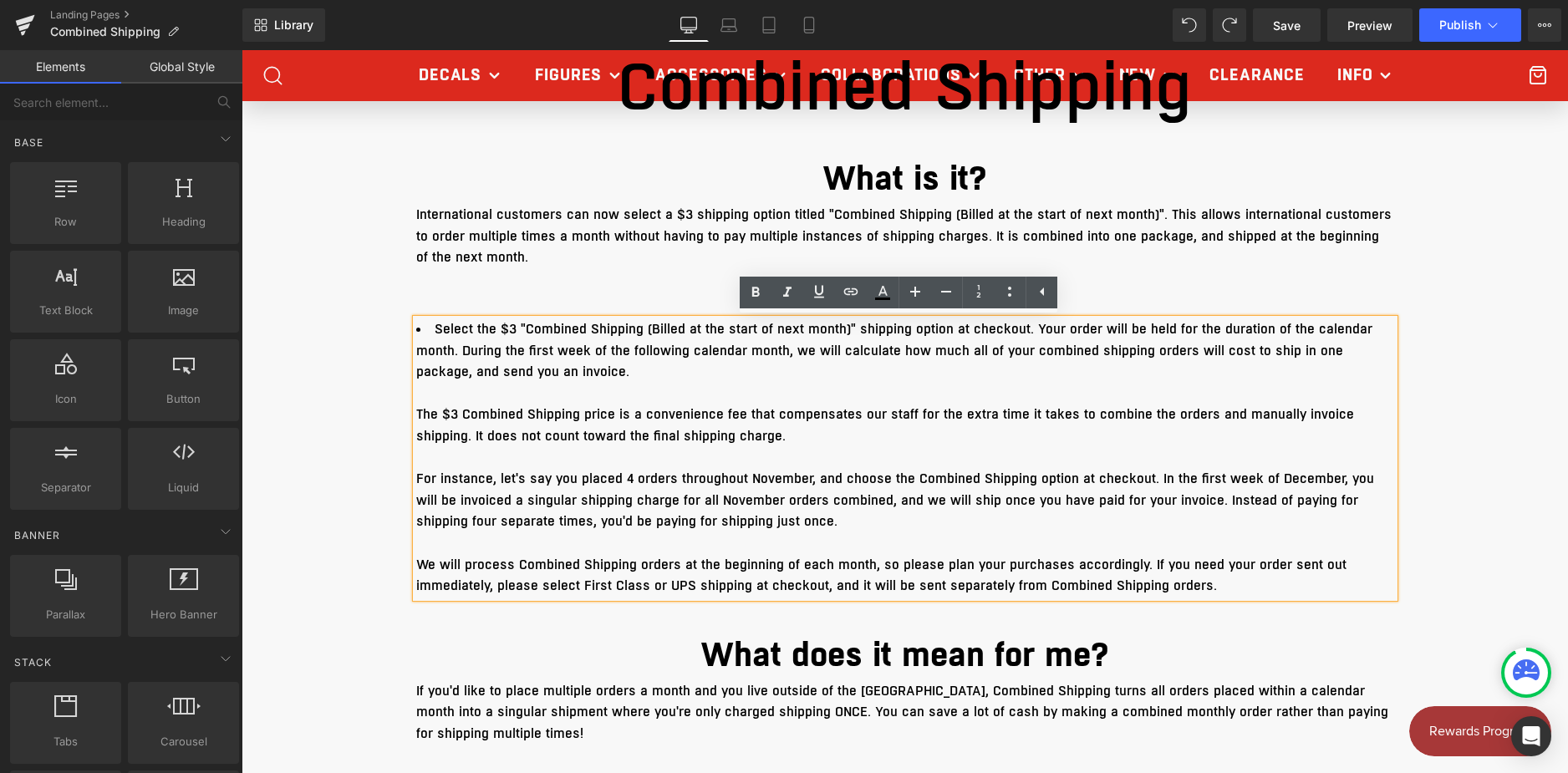
click at [286, 405] on div "Hero Banner Combined Shipping Heading What is it? Heading International custome…" at bounding box center [904, 639] width 1326 height 1679
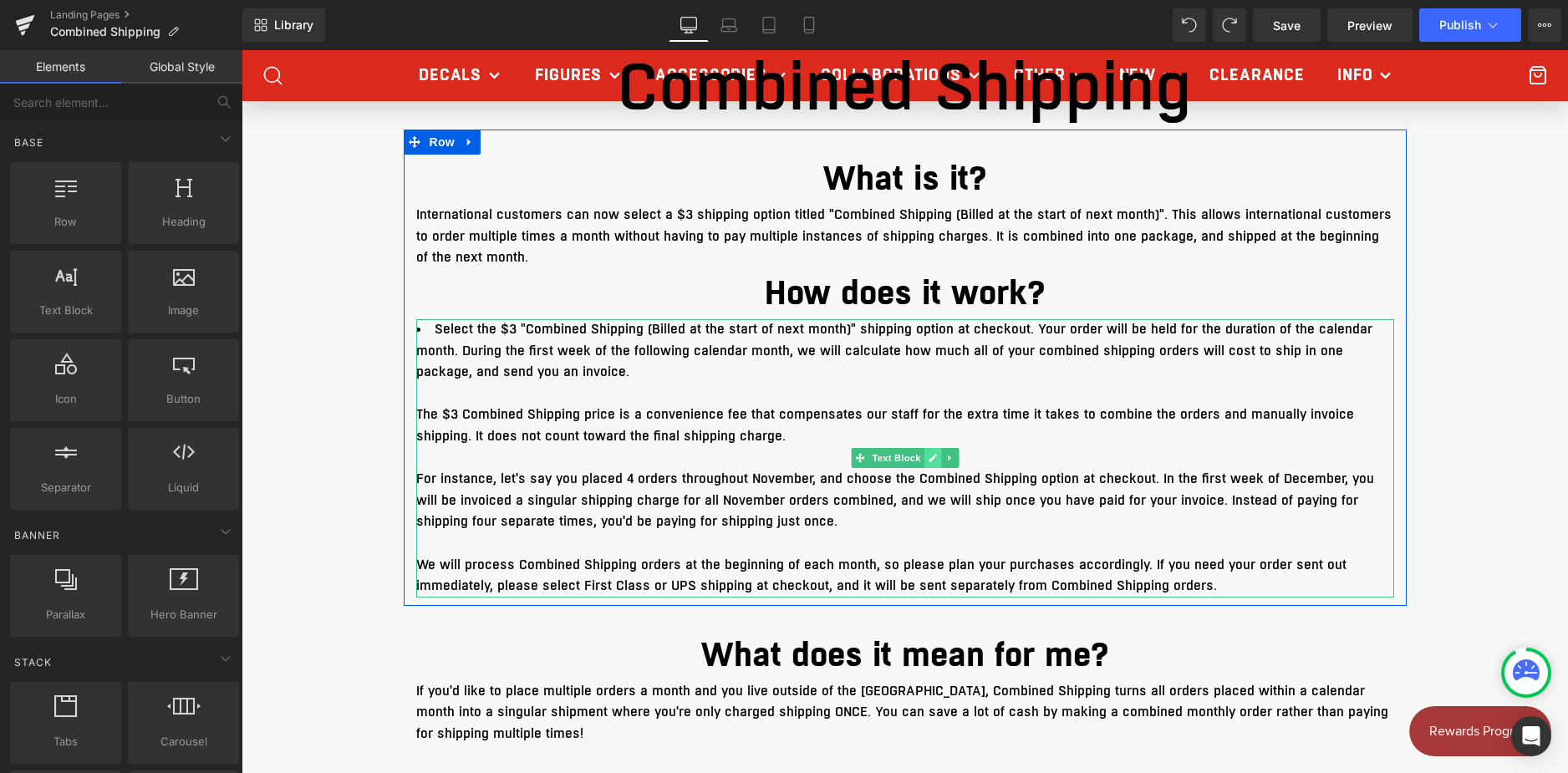
click at [928, 460] on icon at bounding box center [932, 458] width 8 height 8
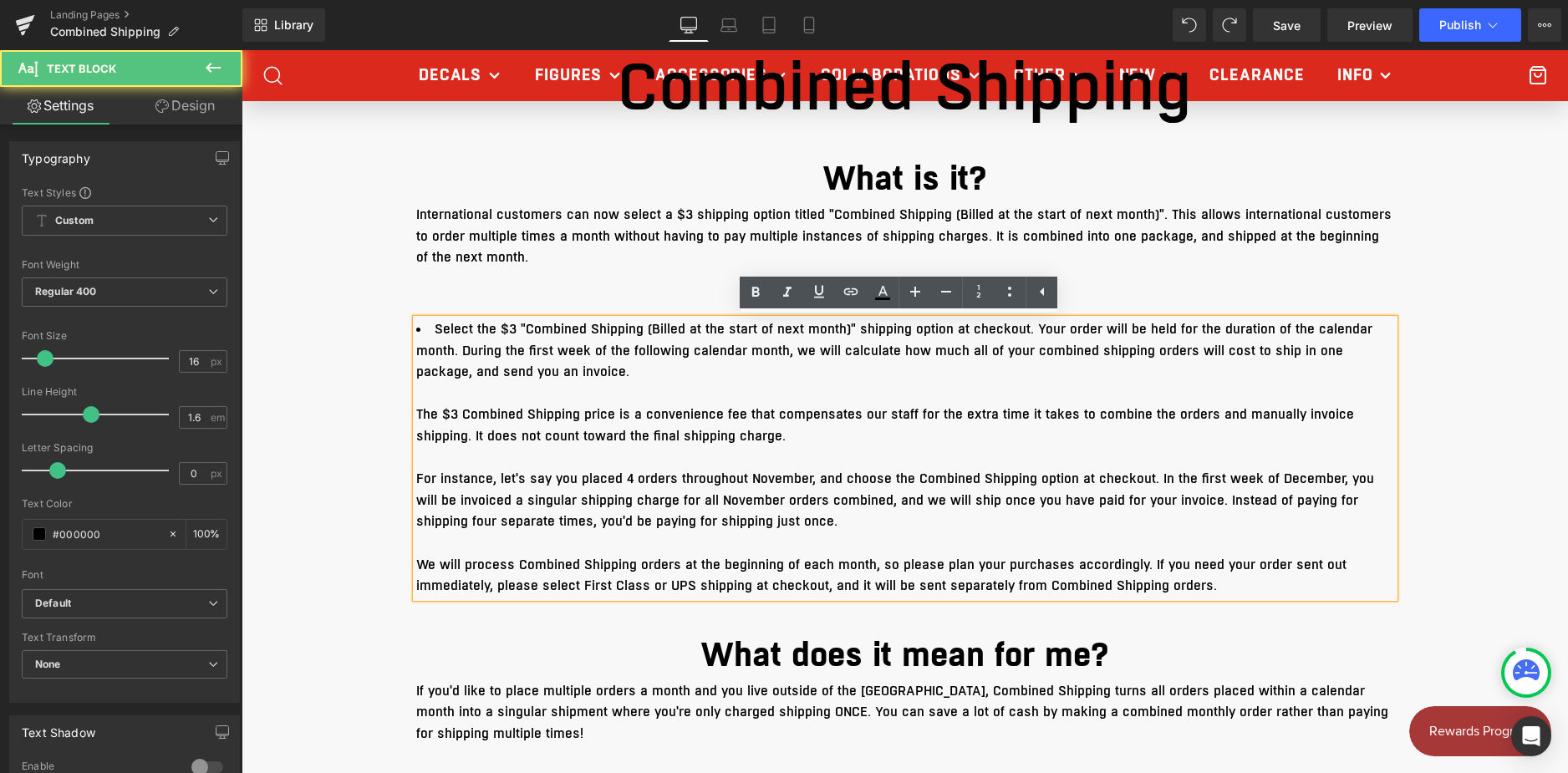
drag, startPoint x: 530, startPoint y: 357, endPoint x: 486, endPoint y: 345, distance: 45.6
click at [486, 345] on li "Select the $3 "Combined Shipping (Billed at the start of next month)" shipping …" at bounding box center [905, 351] width 978 height 64
drag, startPoint x: 437, startPoint y: 328, endPoint x: 513, endPoint y: 359, distance: 82.1
click at [513, 359] on span "Select the $3 "Combined Shipping (Billed at the start of next month)" shipping …" at bounding box center [894, 350] width 956 height 61
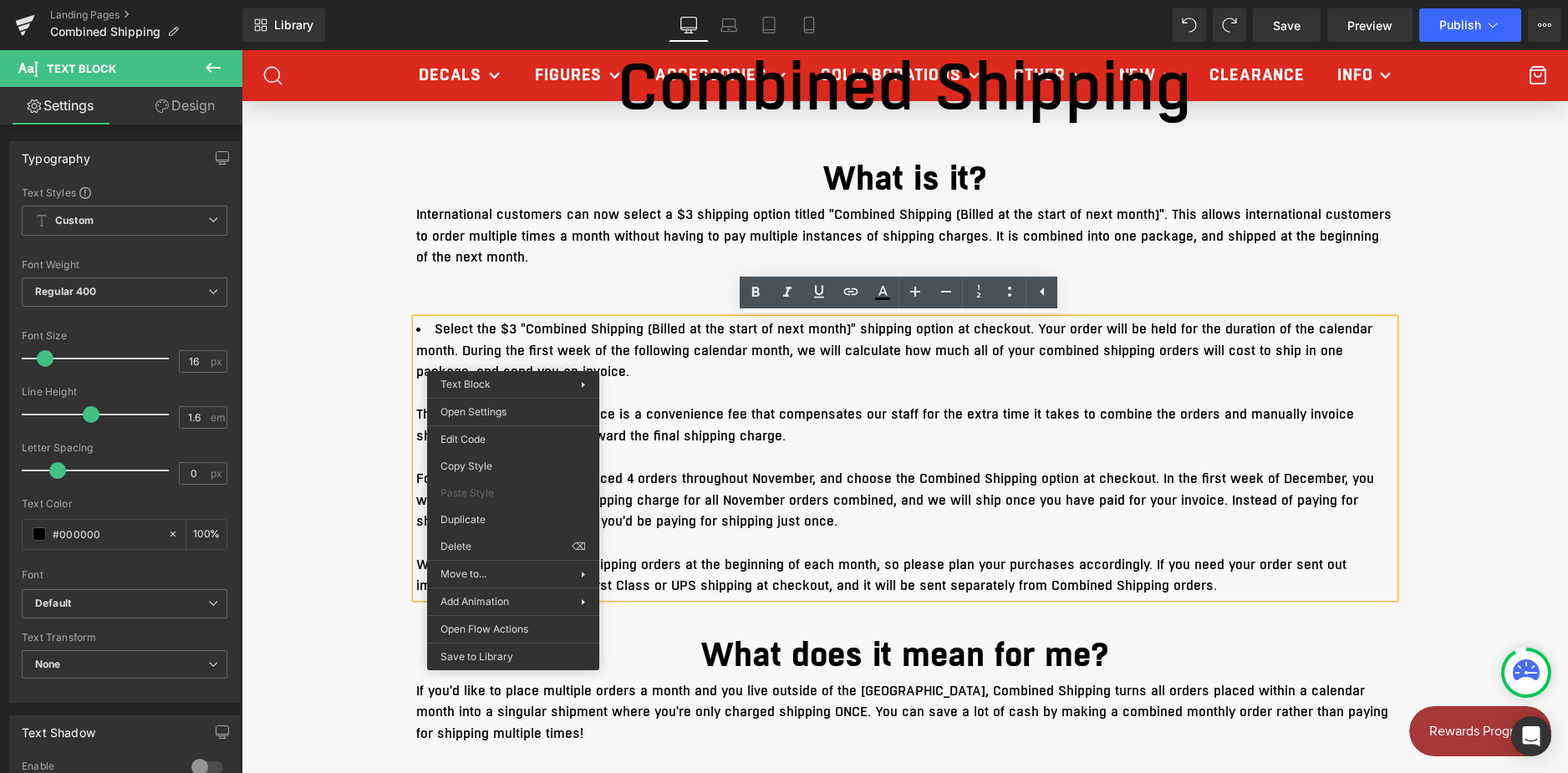
click at [508, 360] on span "Select the $3 "Combined Shipping (Billed at the start of next month)" shipping …" at bounding box center [894, 350] width 956 height 61
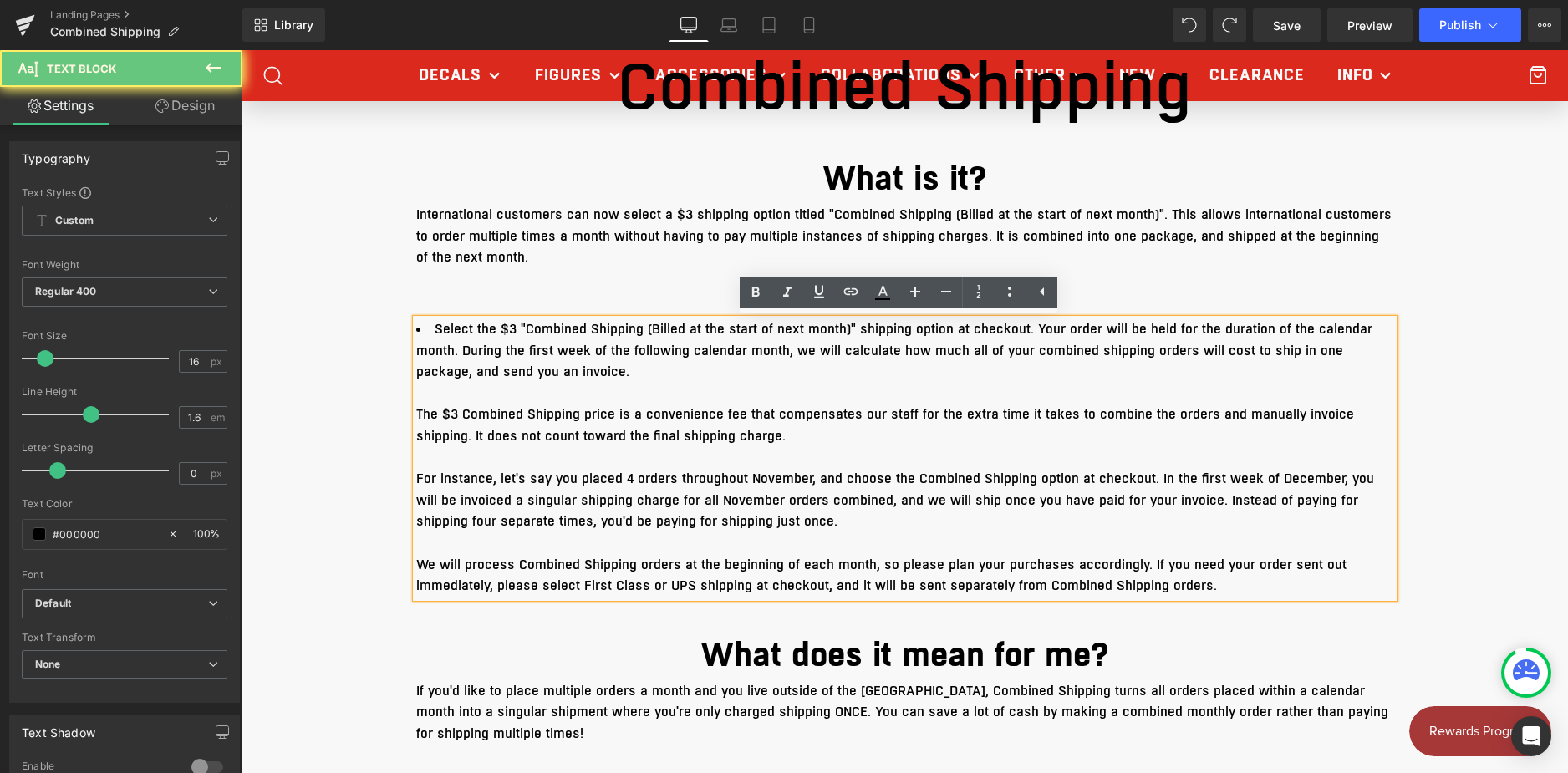
click at [508, 360] on li "Select the $3 "Combined Shipping (Billed at the start of next month)" shipping …" at bounding box center [905, 351] width 978 height 64
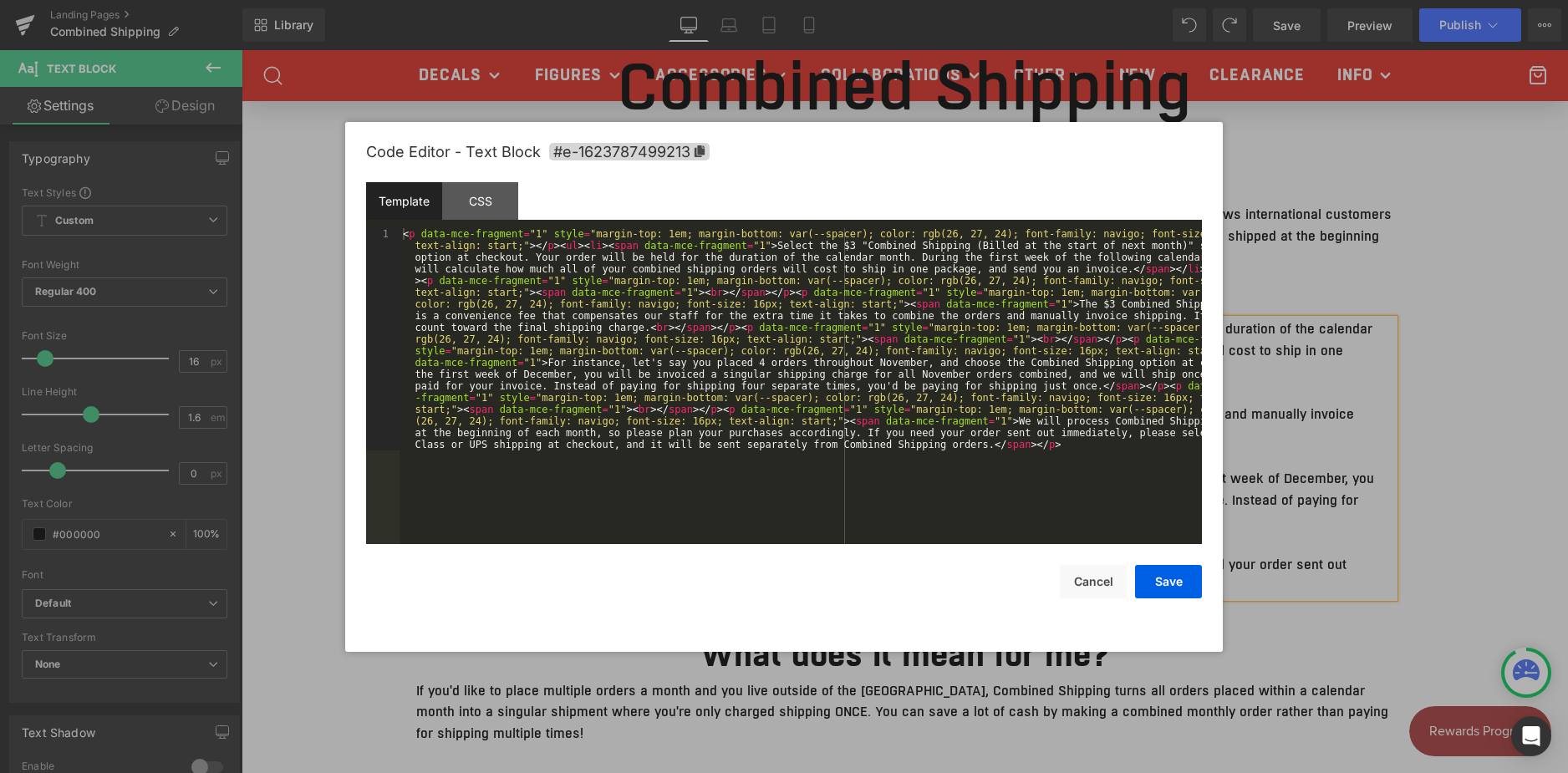
click at [523, 0] on div "Text Block You are previewing how the will restyle your page. You can not edit …" at bounding box center [784, 0] width 1568 height 0
drag, startPoint x: 1018, startPoint y: 305, endPoint x: 997, endPoint y: 314, distance: 22.8
click at [997, 314] on div "< p data-mce-fragment = "1" style = "margin-top: 1em; margin-bottom: var(--spac…" at bounding box center [800, 608] width 802 height 761
click at [482, 207] on div "CSS" at bounding box center [480, 201] width 76 height 38
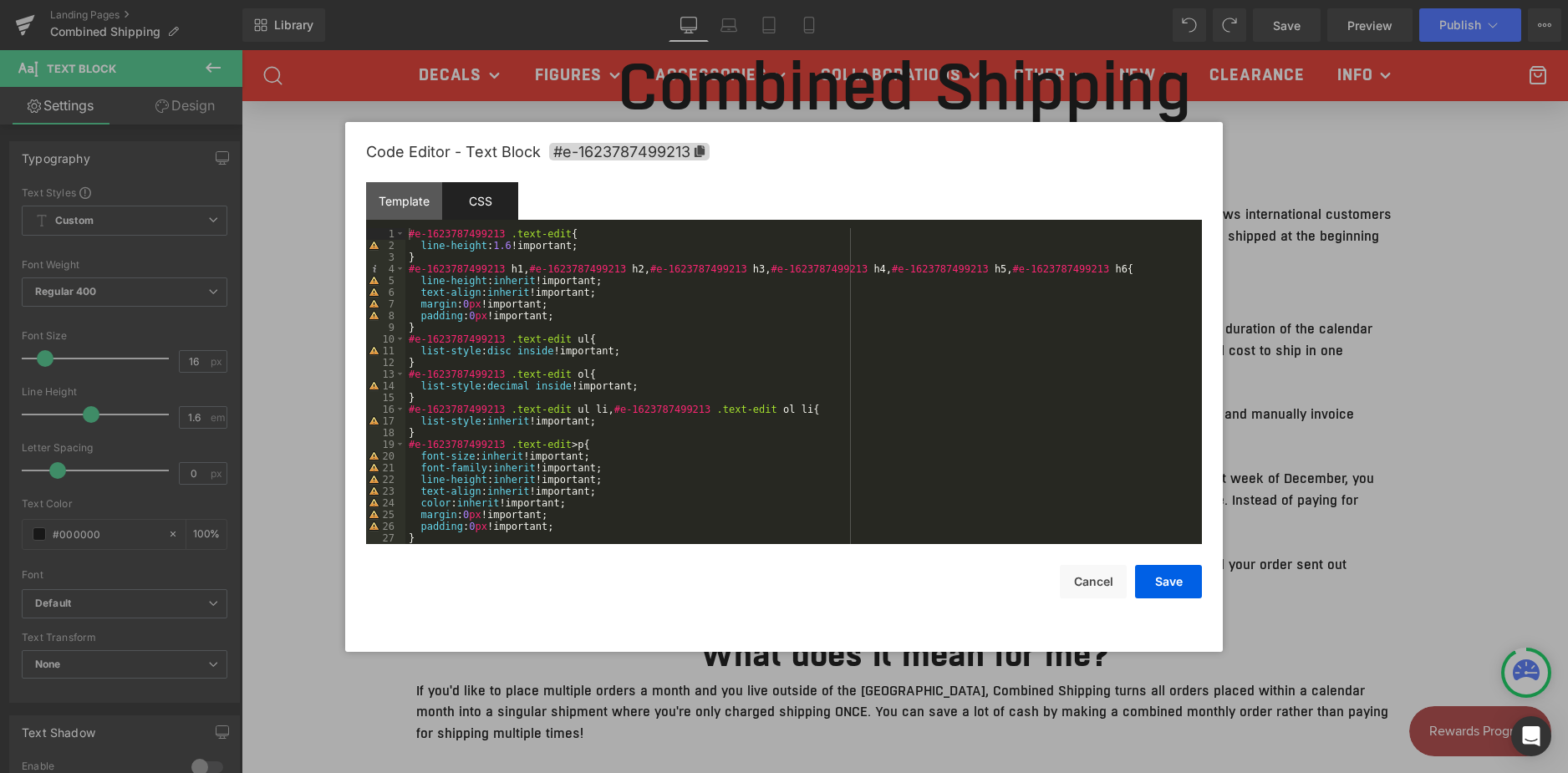
scroll to position [0, 0]
click at [398, 196] on div "Template" at bounding box center [404, 201] width 76 height 38
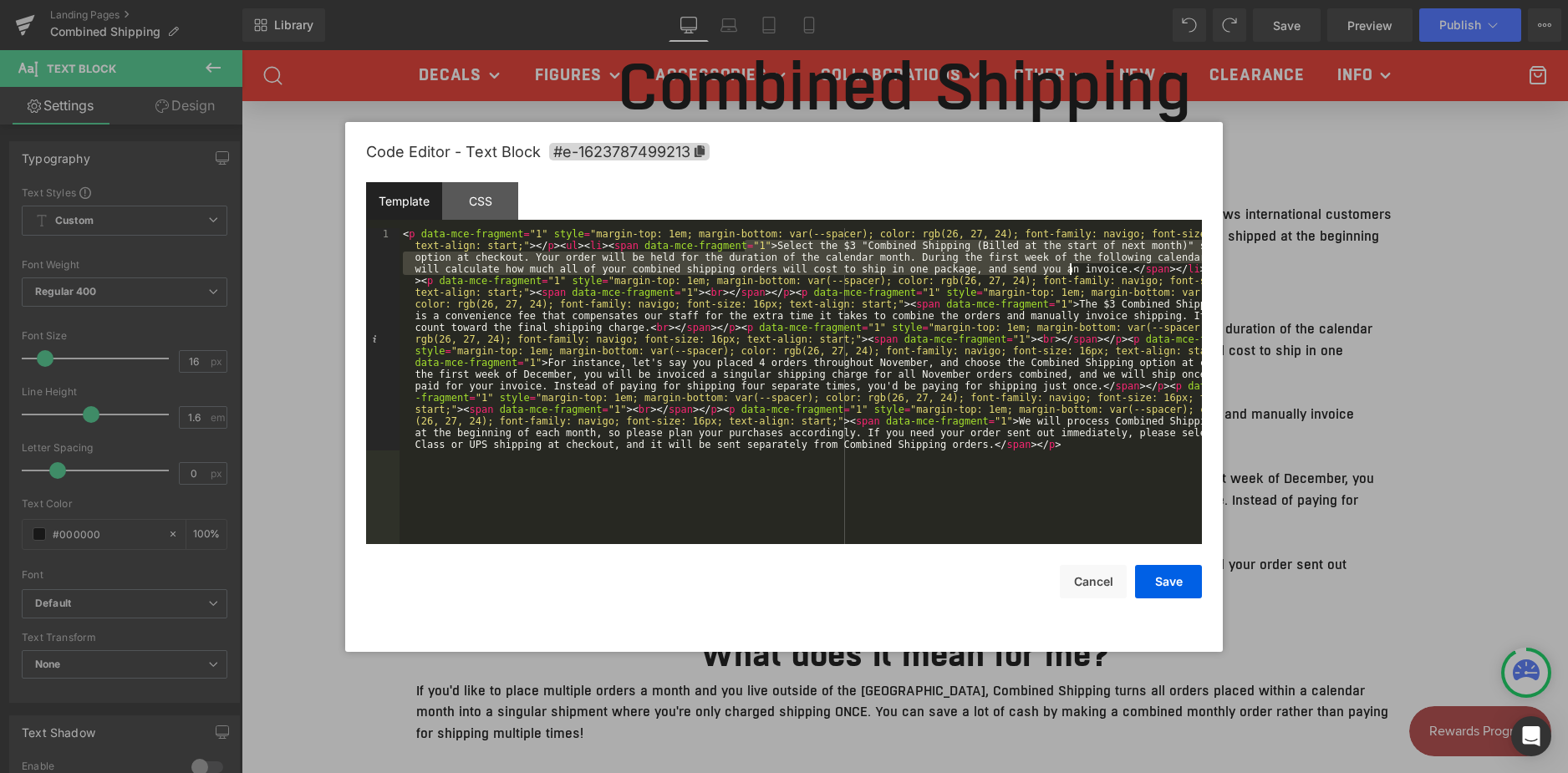
drag, startPoint x: 743, startPoint y: 244, endPoint x: 1071, endPoint y: 268, distance: 328.9
click at [1071, 268] on div "< p data-mce-fragment = "1" style = "margin-top: 1em; margin-bottom: var(--spac…" at bounding box center [800, 608] width 802 height 761
click at [1155, 587] on button "Save" at bounding box center [1169, 581] width 67 height 34
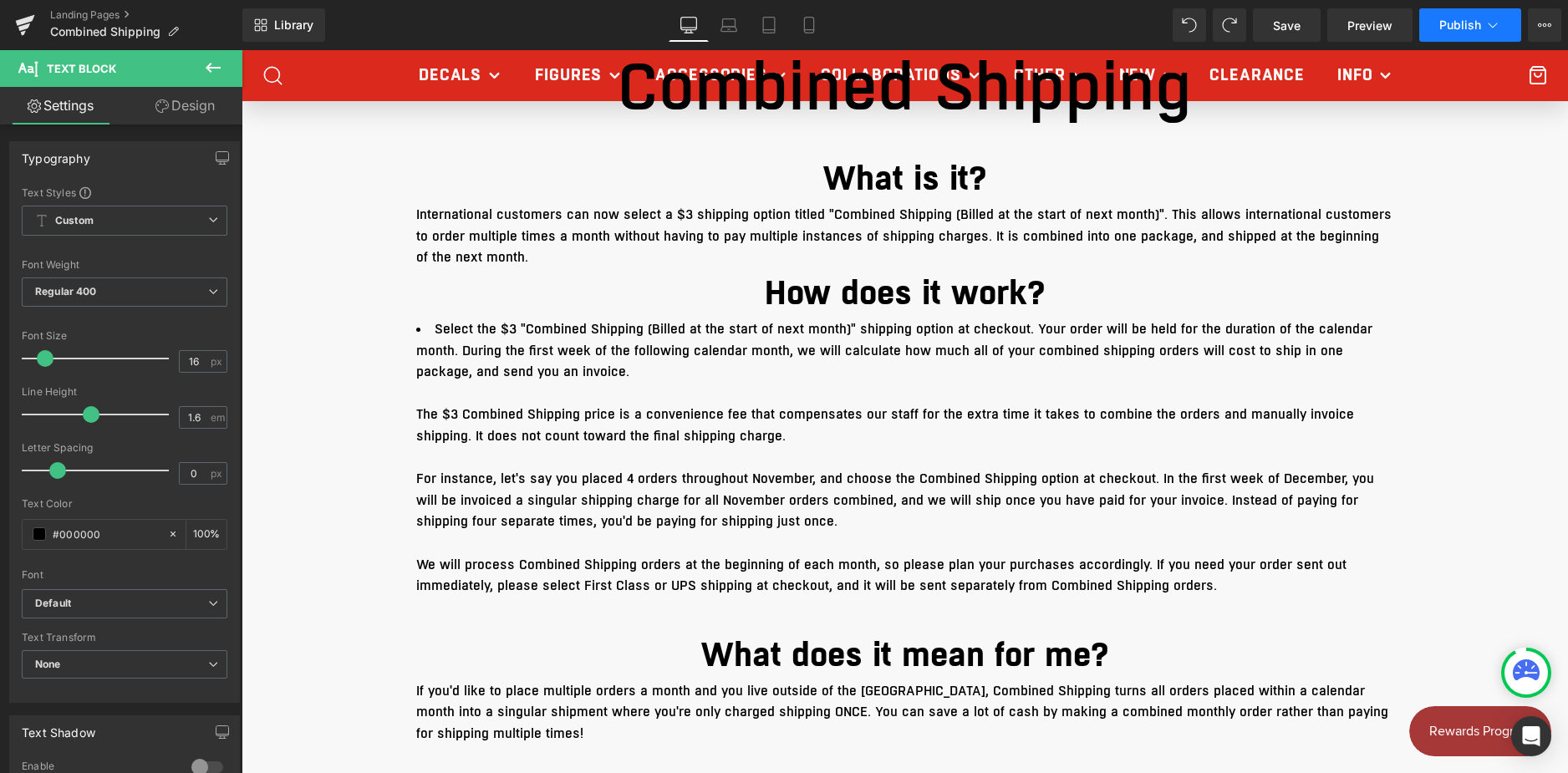
click at [1465, 27] on span "Publish" at bounding box center [1459, 25] width 42 height 13
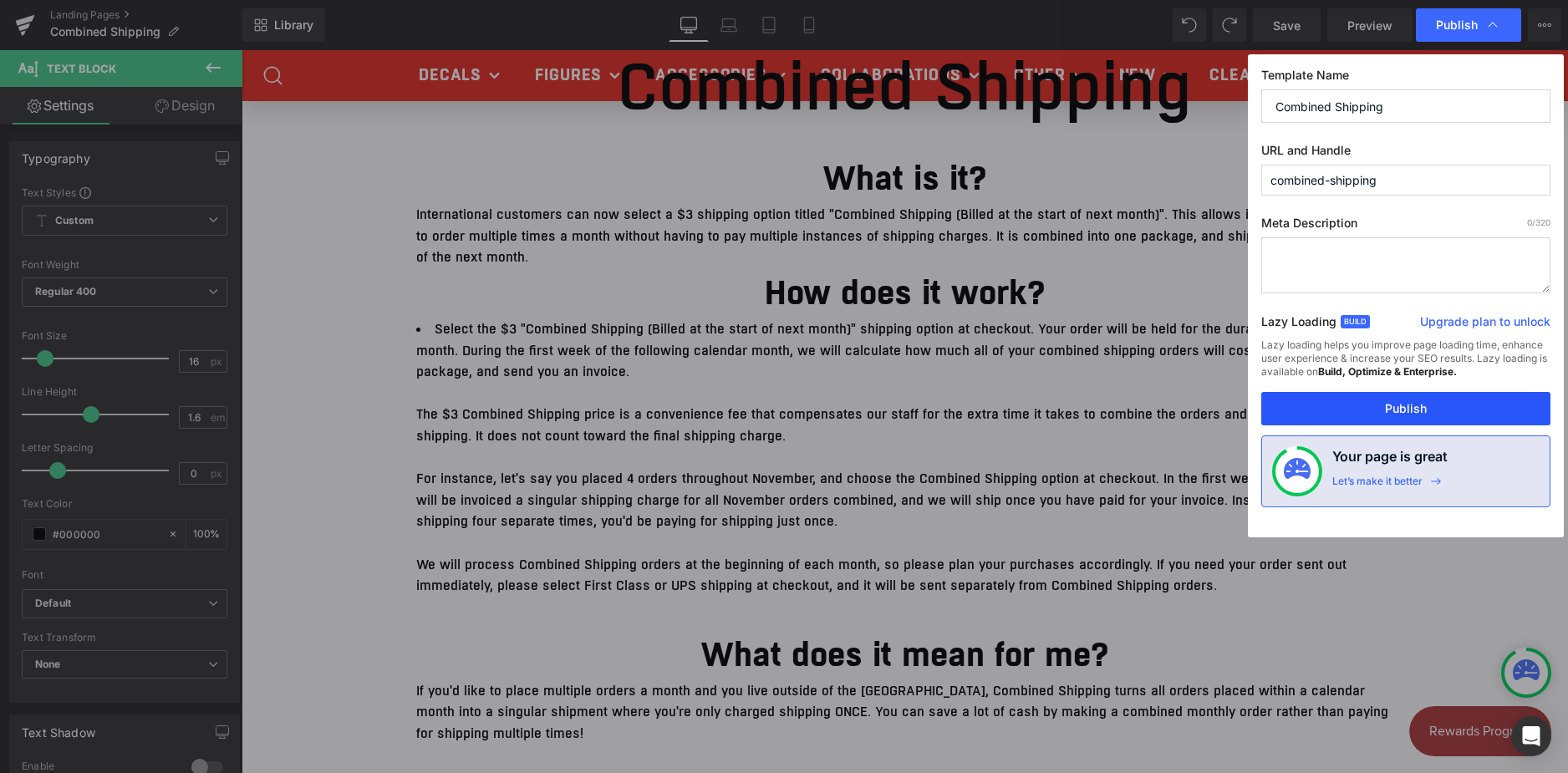
drag, startPoint x: 1358, startPoint y: 405, endPoint x: 1106, endPoint y: 353, distance: 257.3
click at [1358, 405] on button "Publish" at bounding box center [1405, 409] width 289 height 34
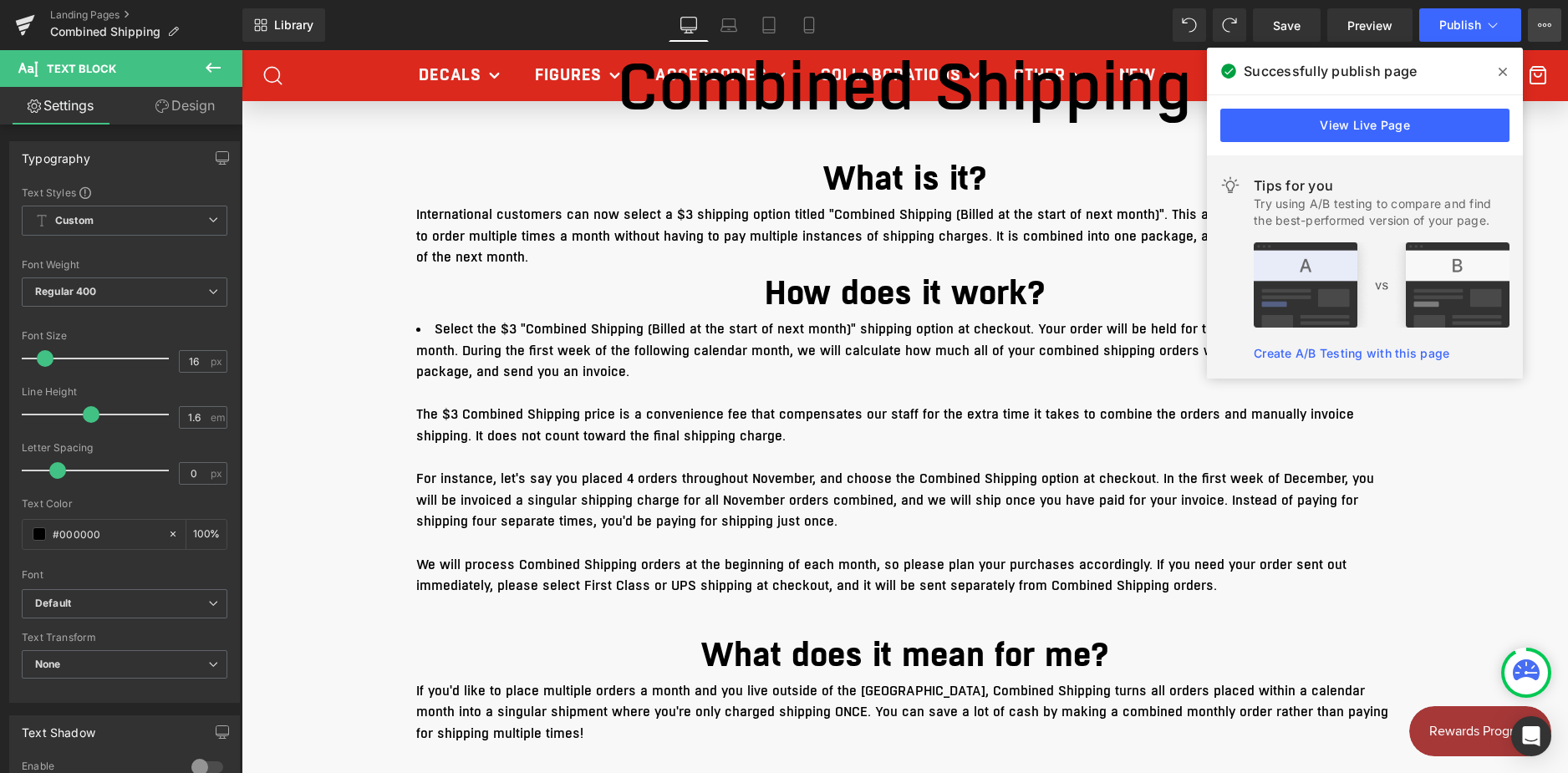
drag, startPoint x: 1566, startPoint y: 25, endPoint x: 1549, endPoint y: 23, distance: 17.1
click at [1553, 23] on div "Save Preview Publish Scheduled View Live Page View with current Template Save T…" at bounding box center [1406, 25] width 322 height 34
click at [1548, 23] on icon at bounding box center [1543, 25] width 13 height 13
click at [1509, 65] on span at bounding box center [1503, 72] width 27 height 27
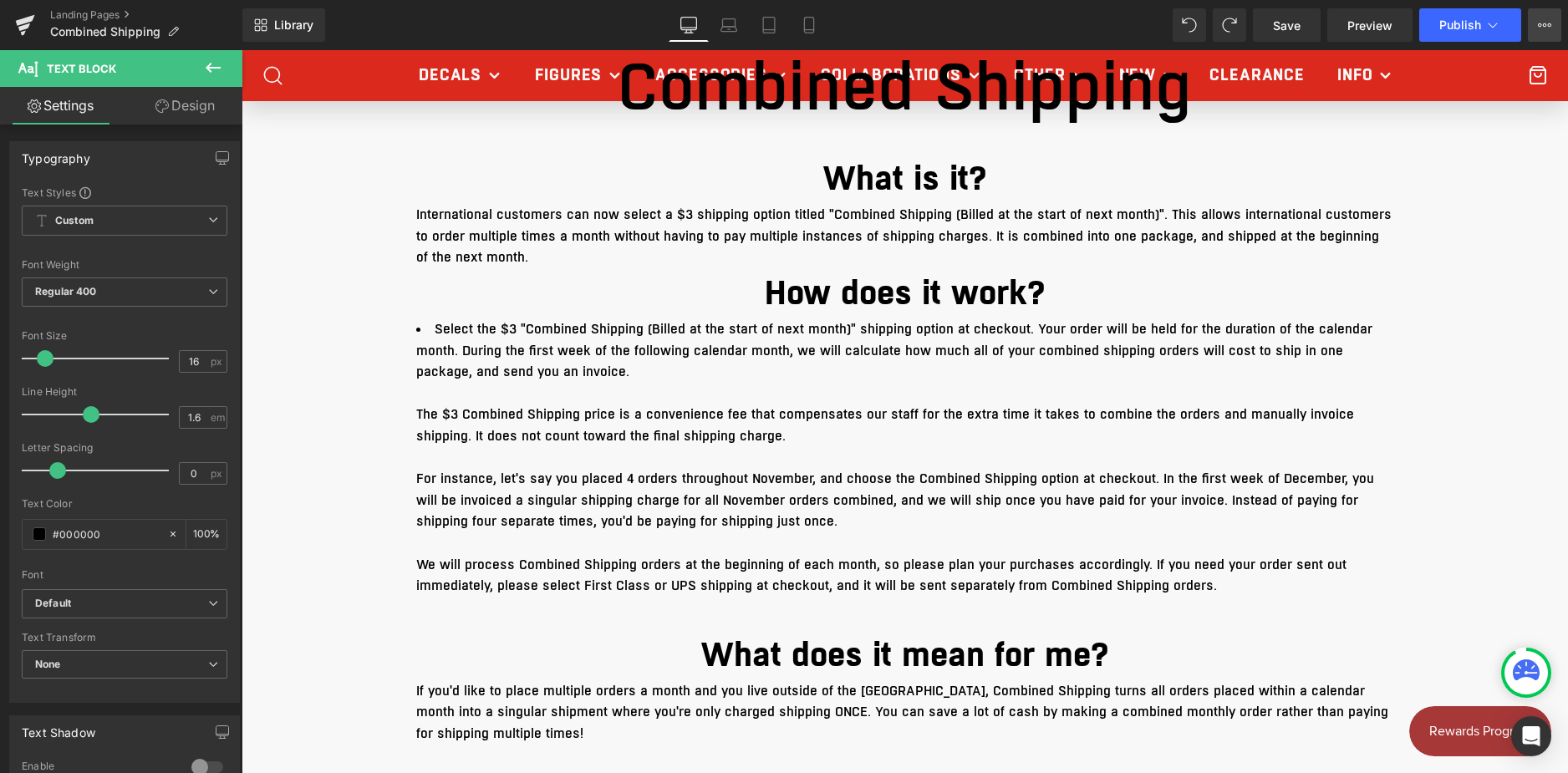
click at [1530, 25] on button "View Live Page View with current Template Save Template to Library Schedule Pub…" at bounding box center [1544, 25] width 34 height 34
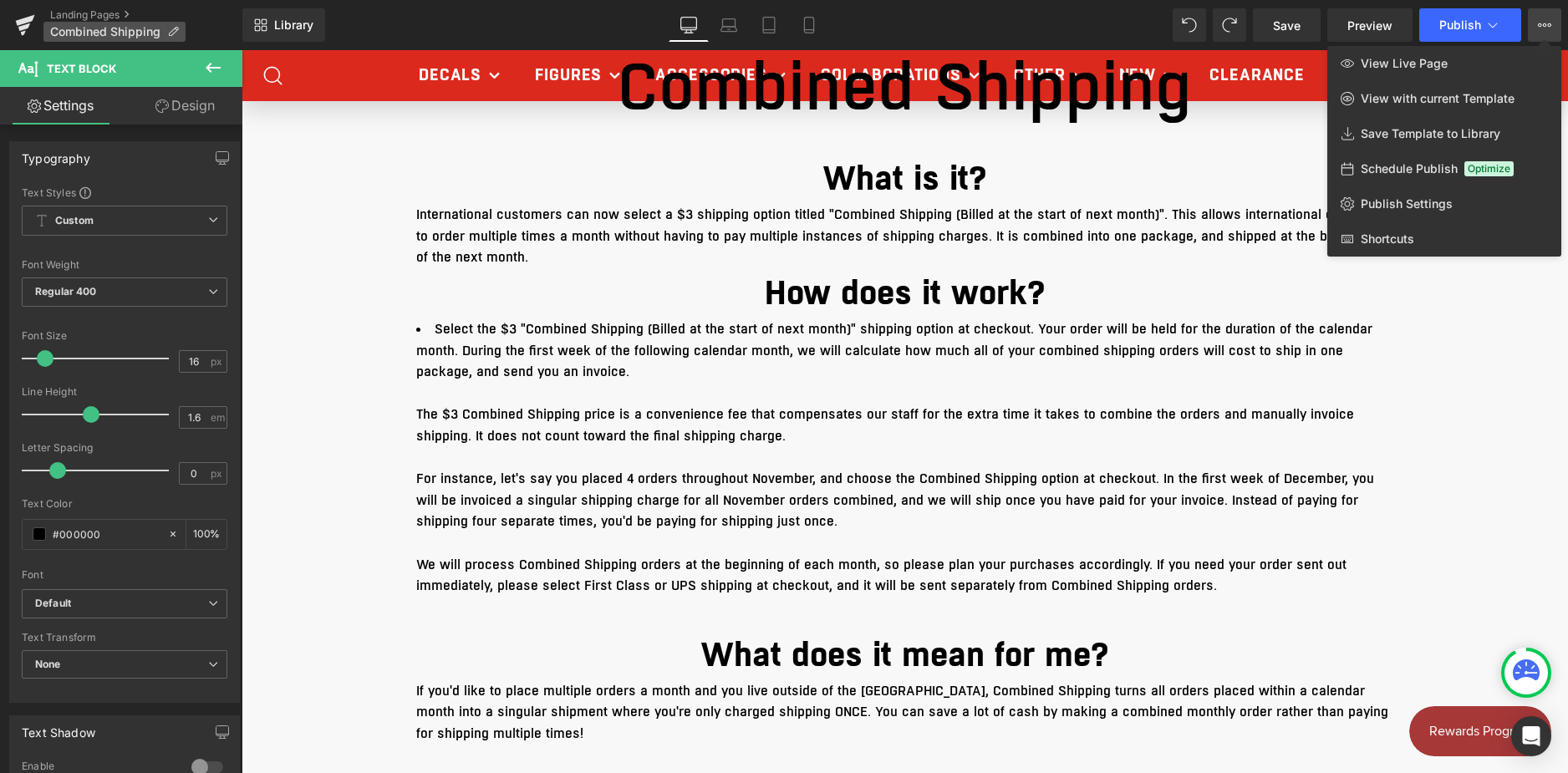
click at [103, 24] on p "Combined Shipping" at bounding box center [114, 32] width 142 height 20
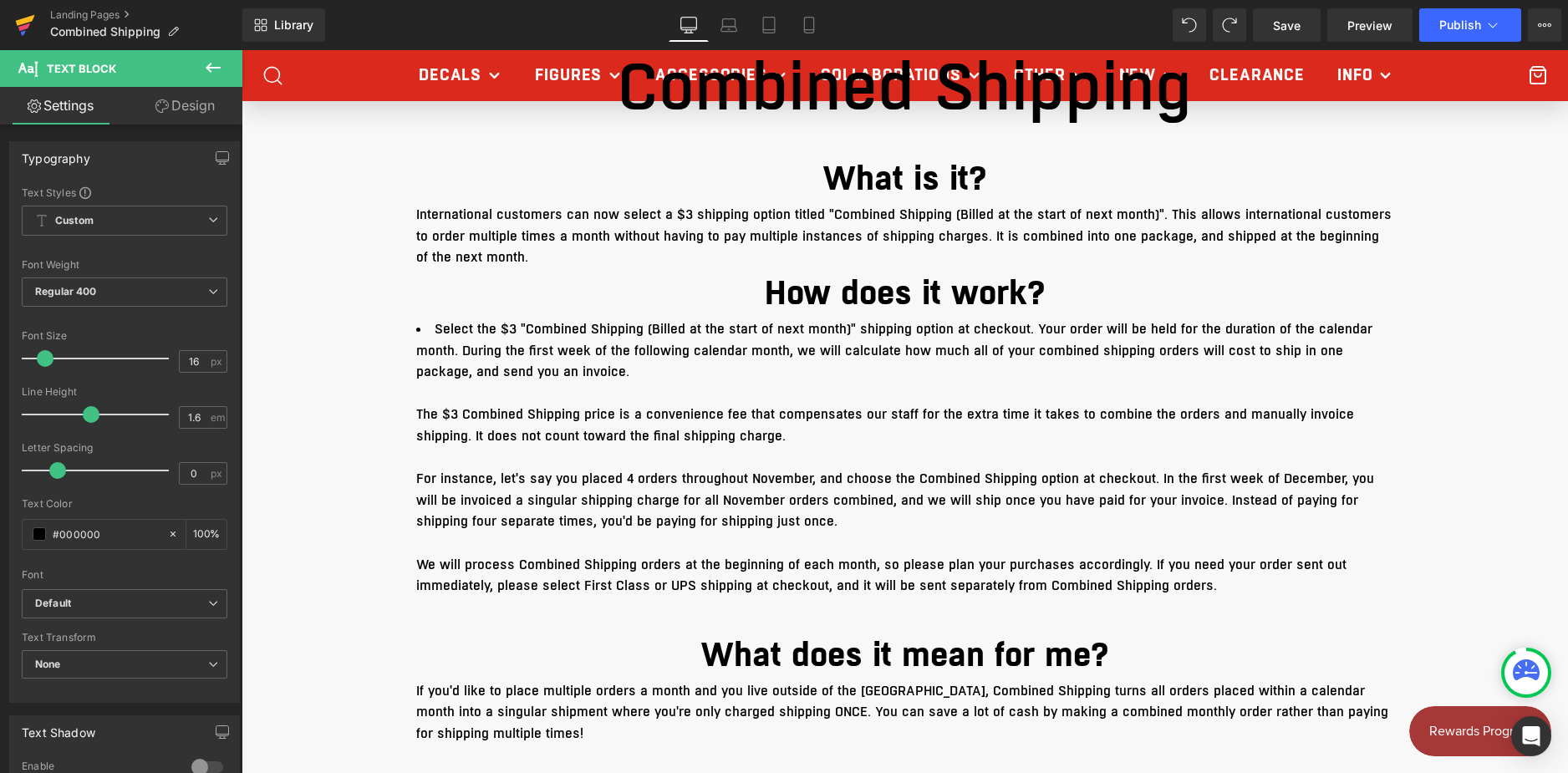
click at [20, 25] on icon at bounding box center [25, 25] width 20 height 42
